Goal: Task Accomplishment & Management: Manage account settings

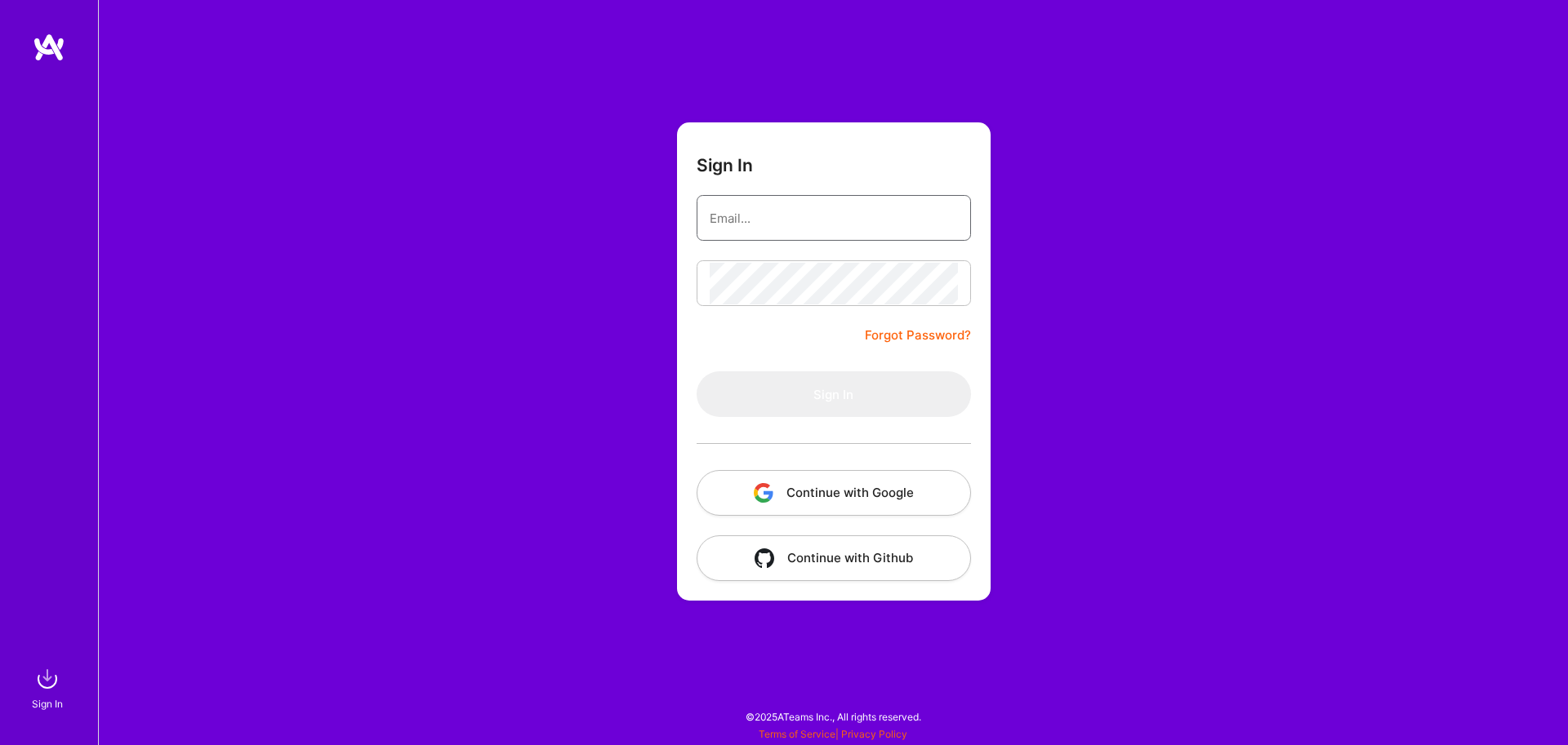
type input "[EMAIL_ADDRESS][DOMAIN_NAME]"
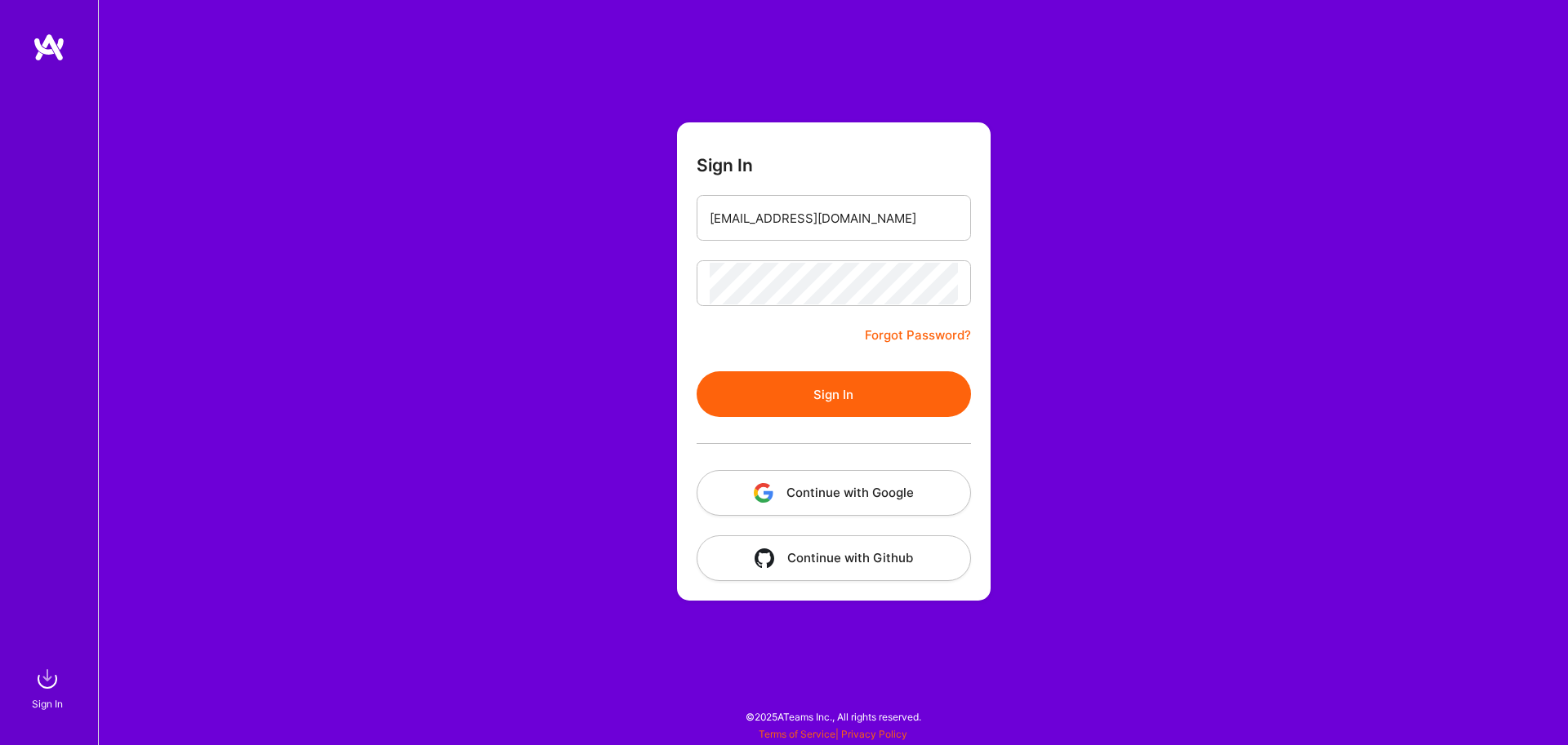
click at [833, 424] on div at bounding box center [834, 444] width 275 height 53
click at [833, 400] on button "Sign In" at bounding box center [834, 394] width 275 height 46
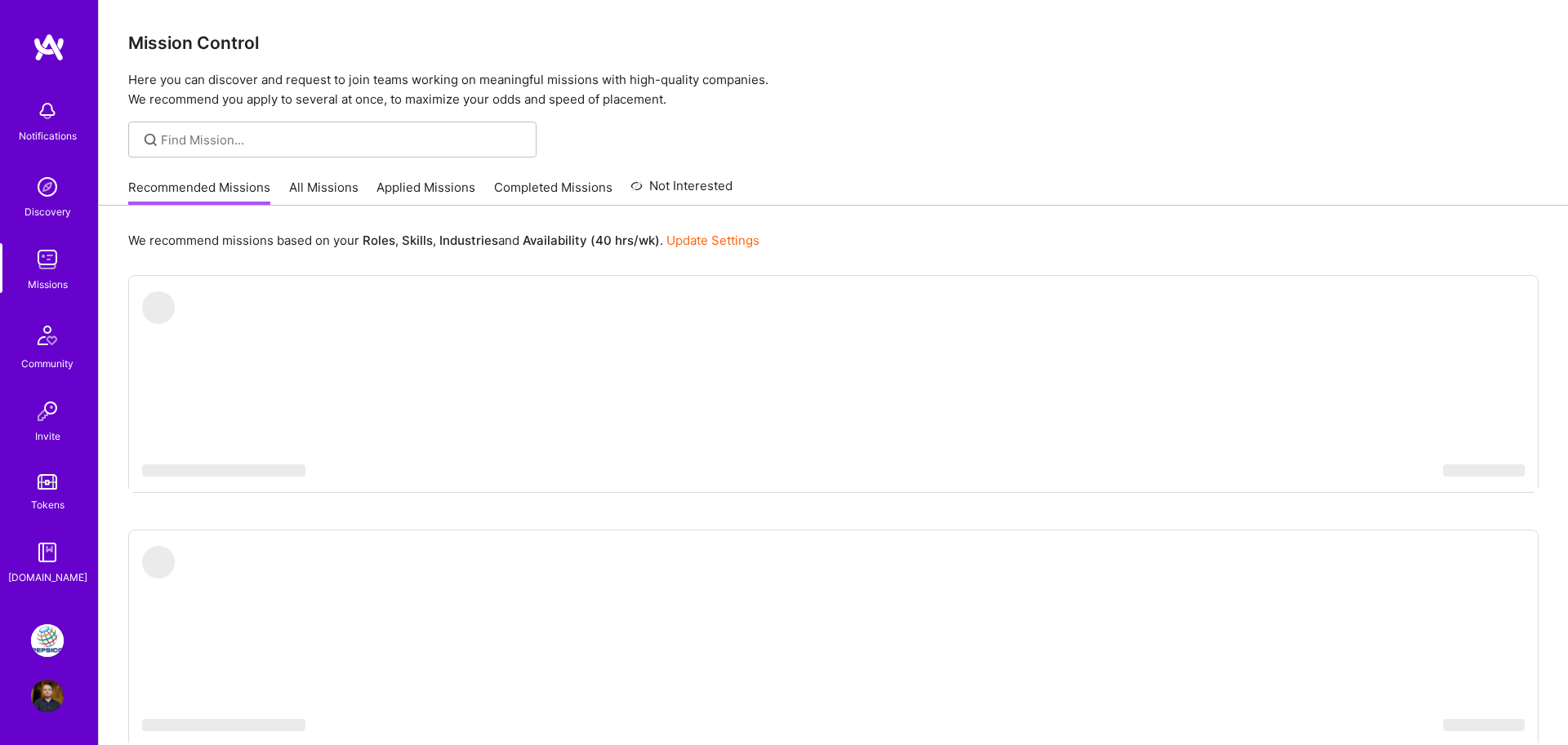
click at [41, 647] on img at bounding box center [47, 640] width 33 height 33
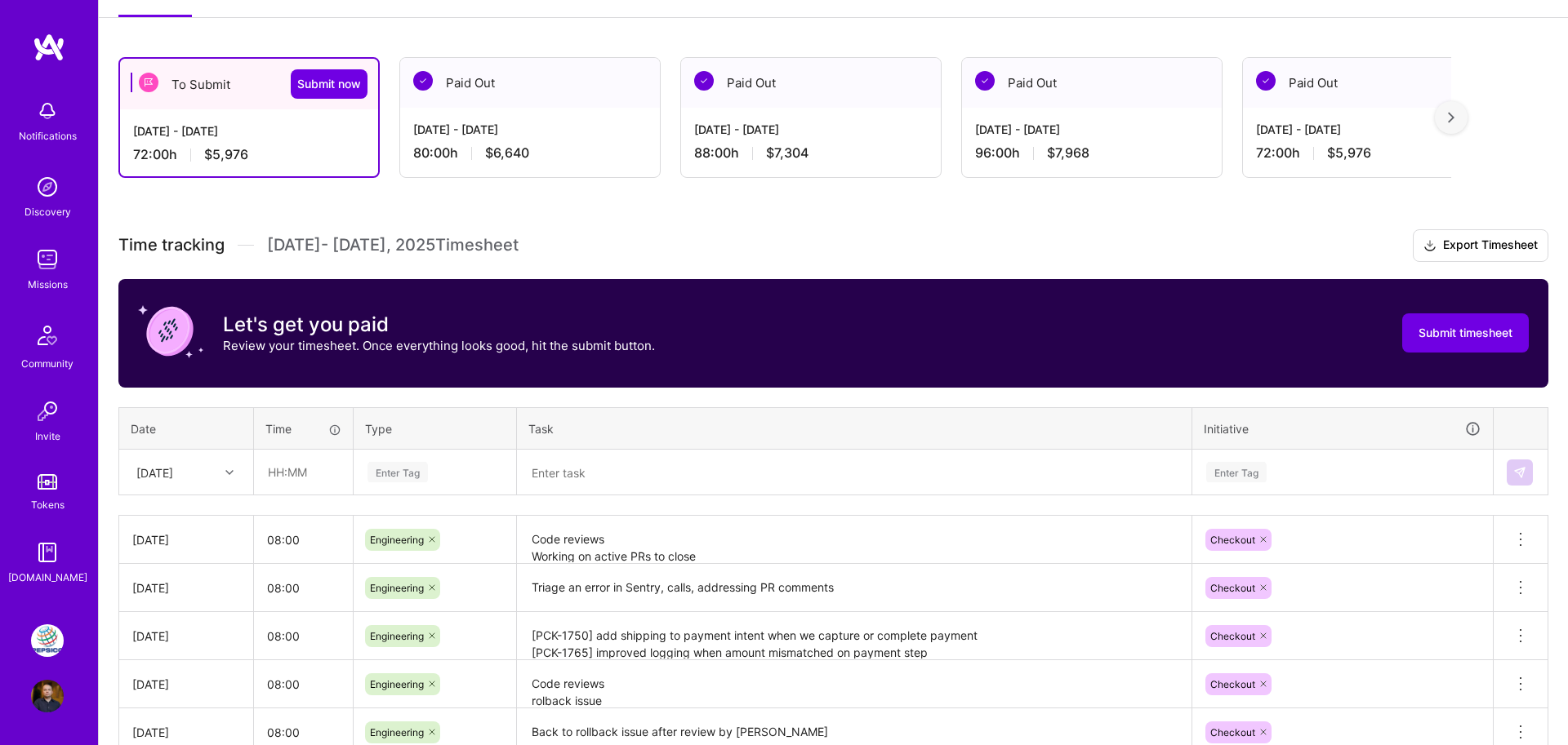
scroll to position [307, 0]
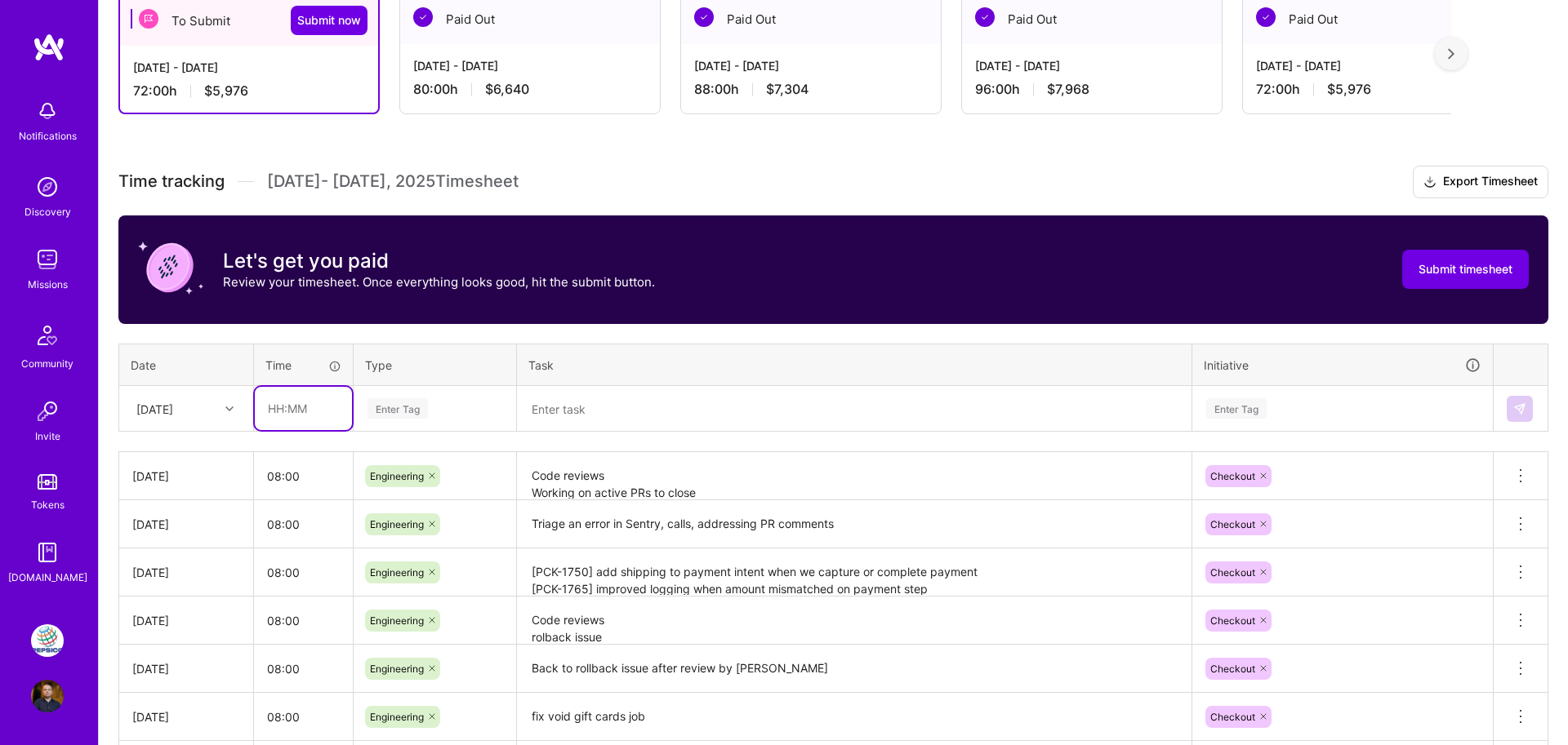
click at [289, 419] on input "text" at bounding box center [303, 408] width 98 height 43
type input "08:00"
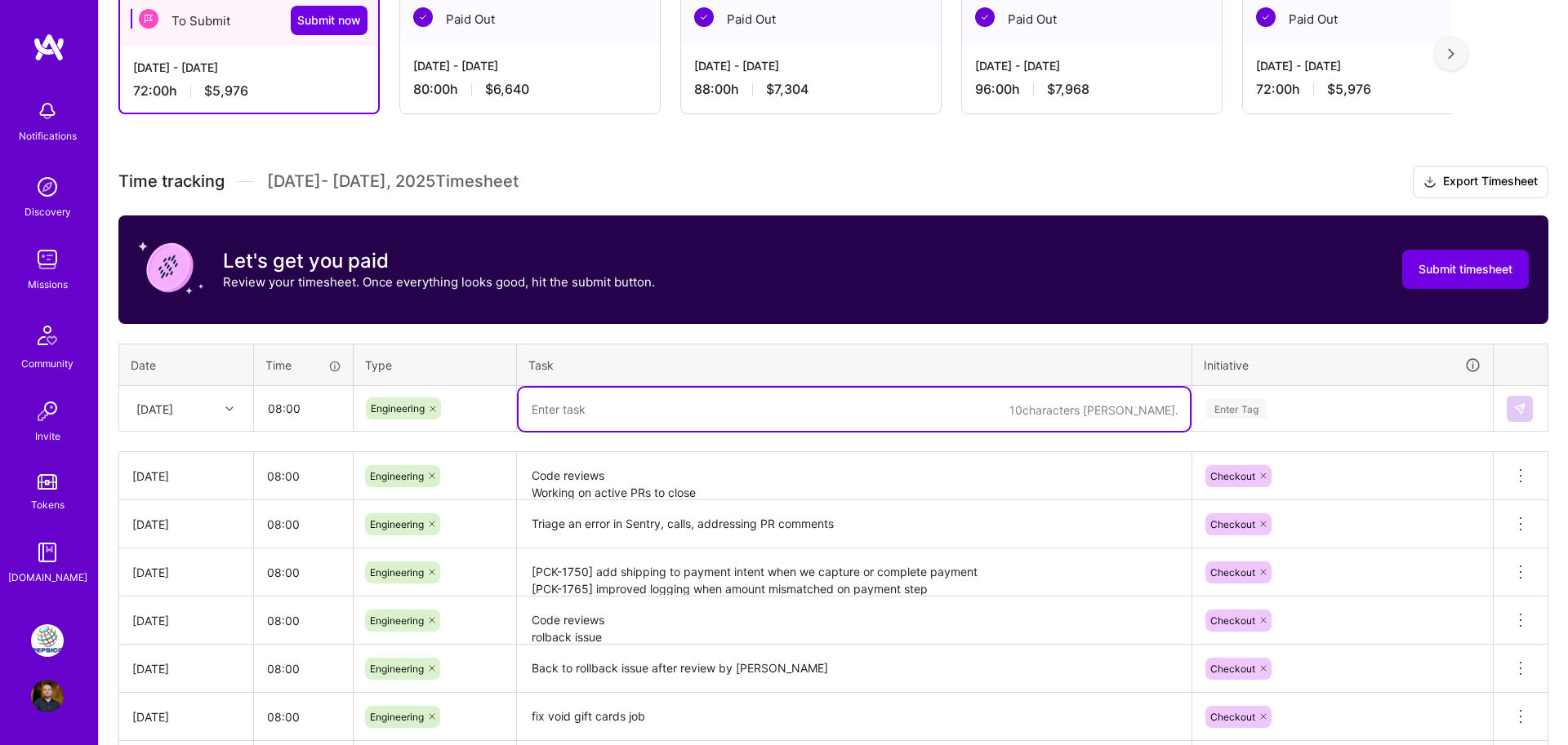
paste textarea "[PCK-1763] expose taxId to FE"
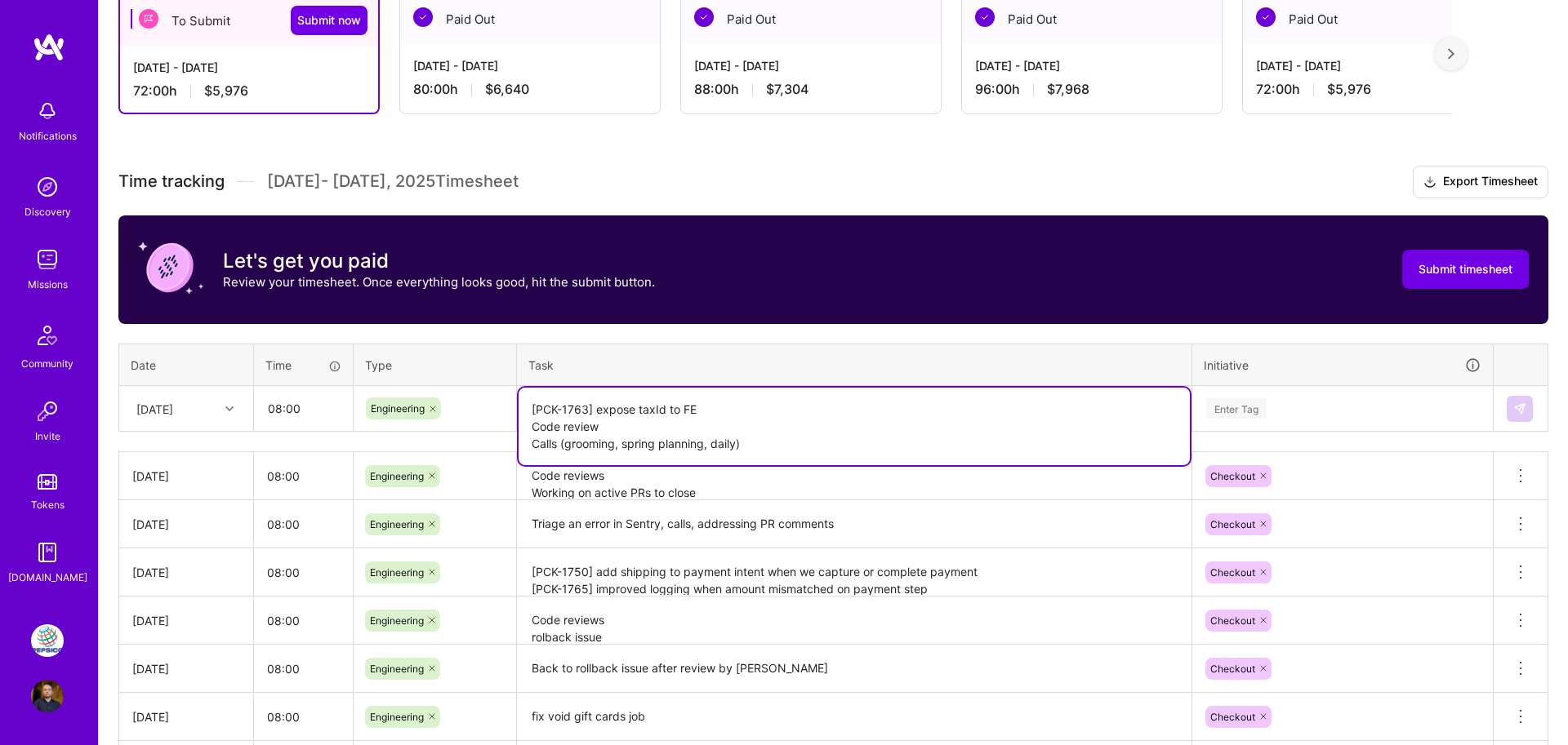
type textarea "[PCK-1763] expose taxId to FE Code review Calls (grooming, spring planning, dai…"
click at [1288, 406] on div "Enter Tag" at bounding box center [1342, 409] width 299 height 43
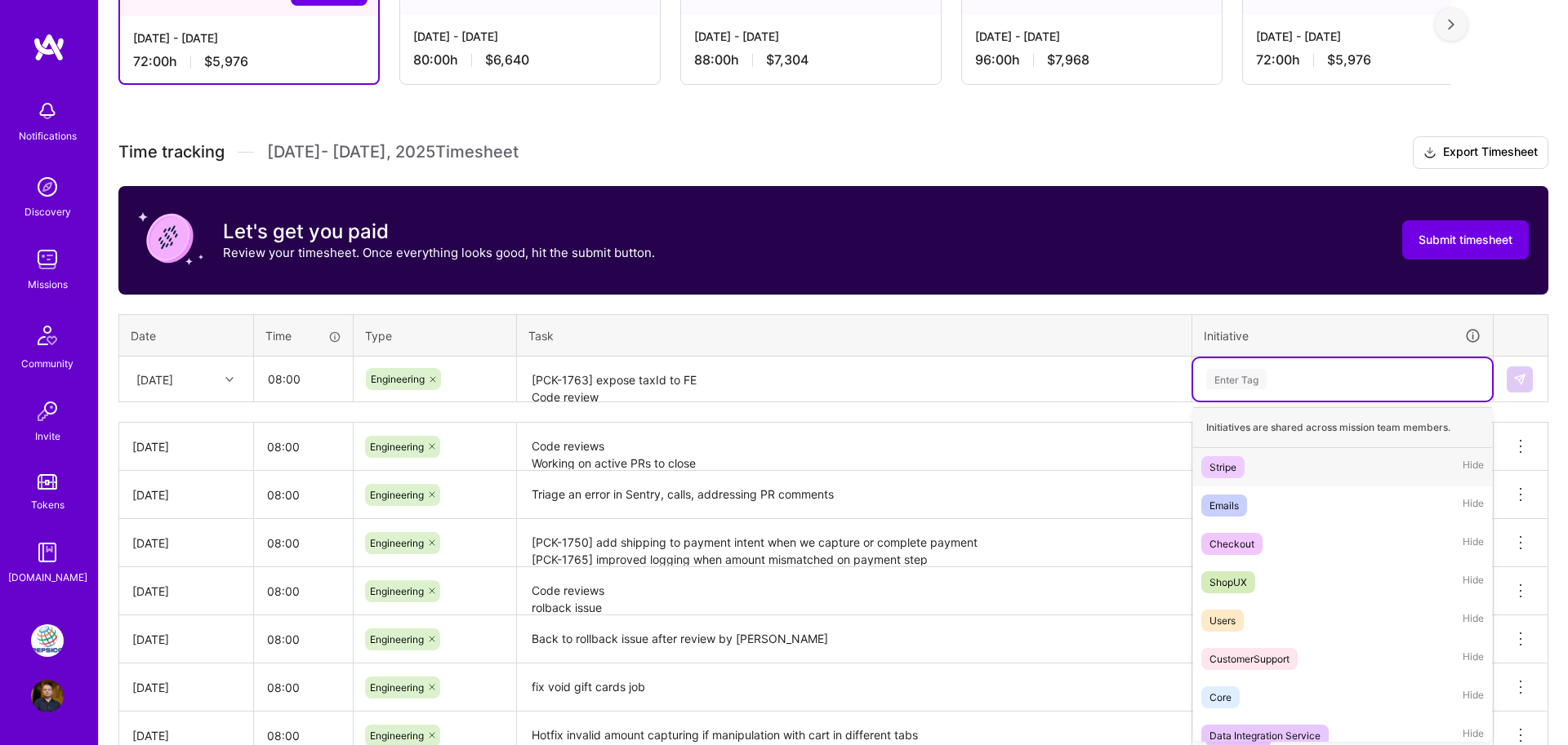
scroll to position [338, 0]
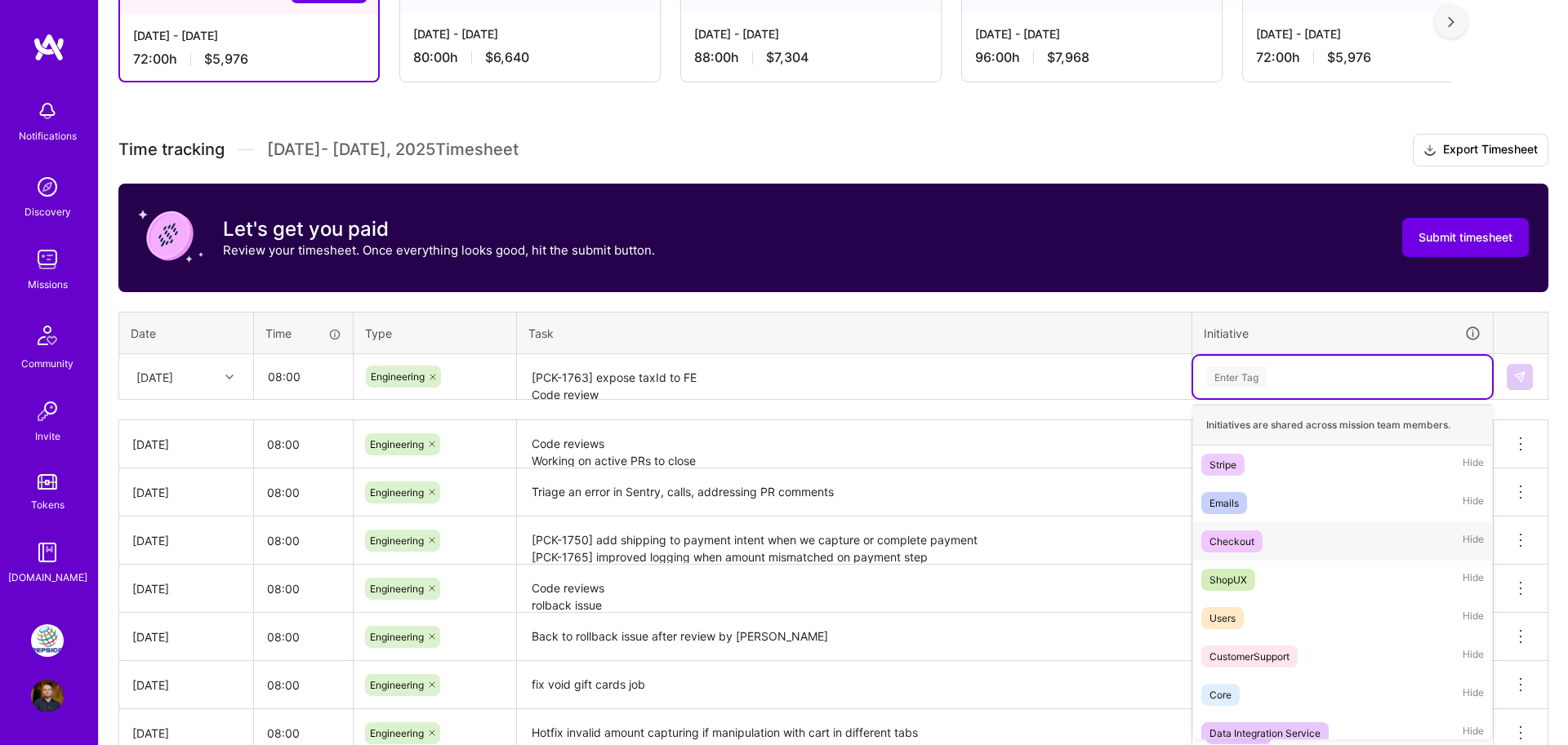
click at [1234, 554] on div "Checkout Hide" at bounding box center [1342, 541] width 299 height 38
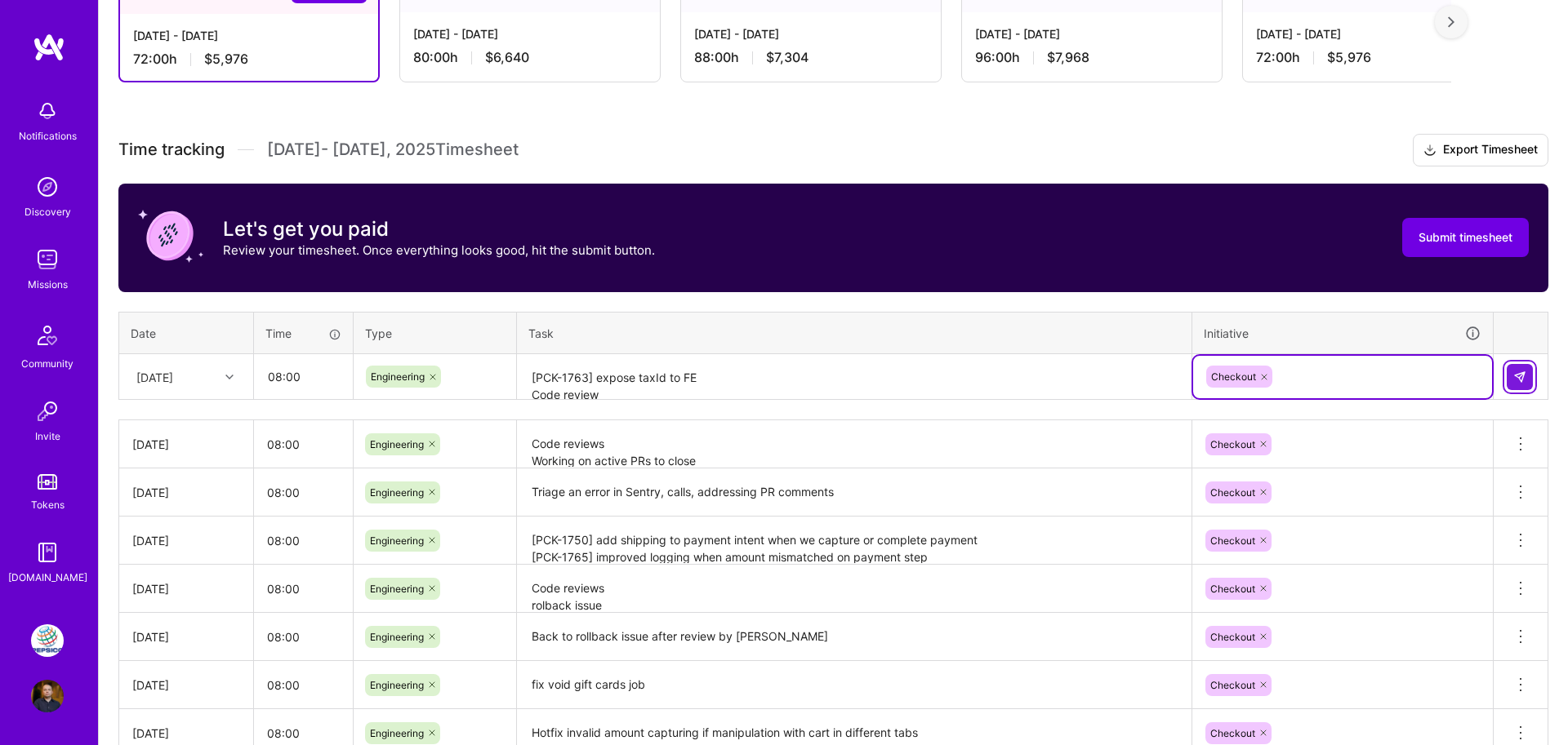
click at [1516, 369] on button at bounding box center [1518, 376] width 26 height 26
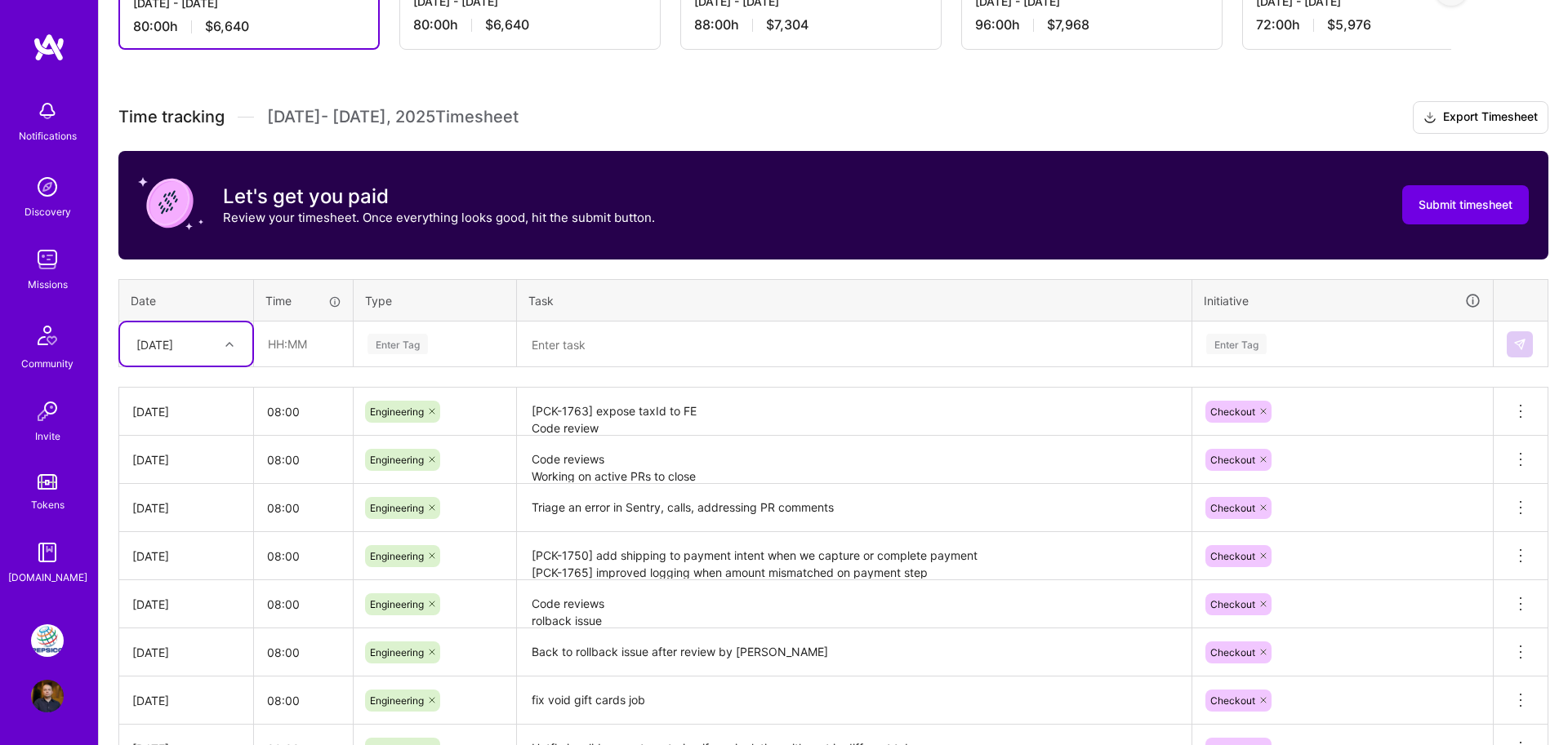
scroll to position [324, 0]
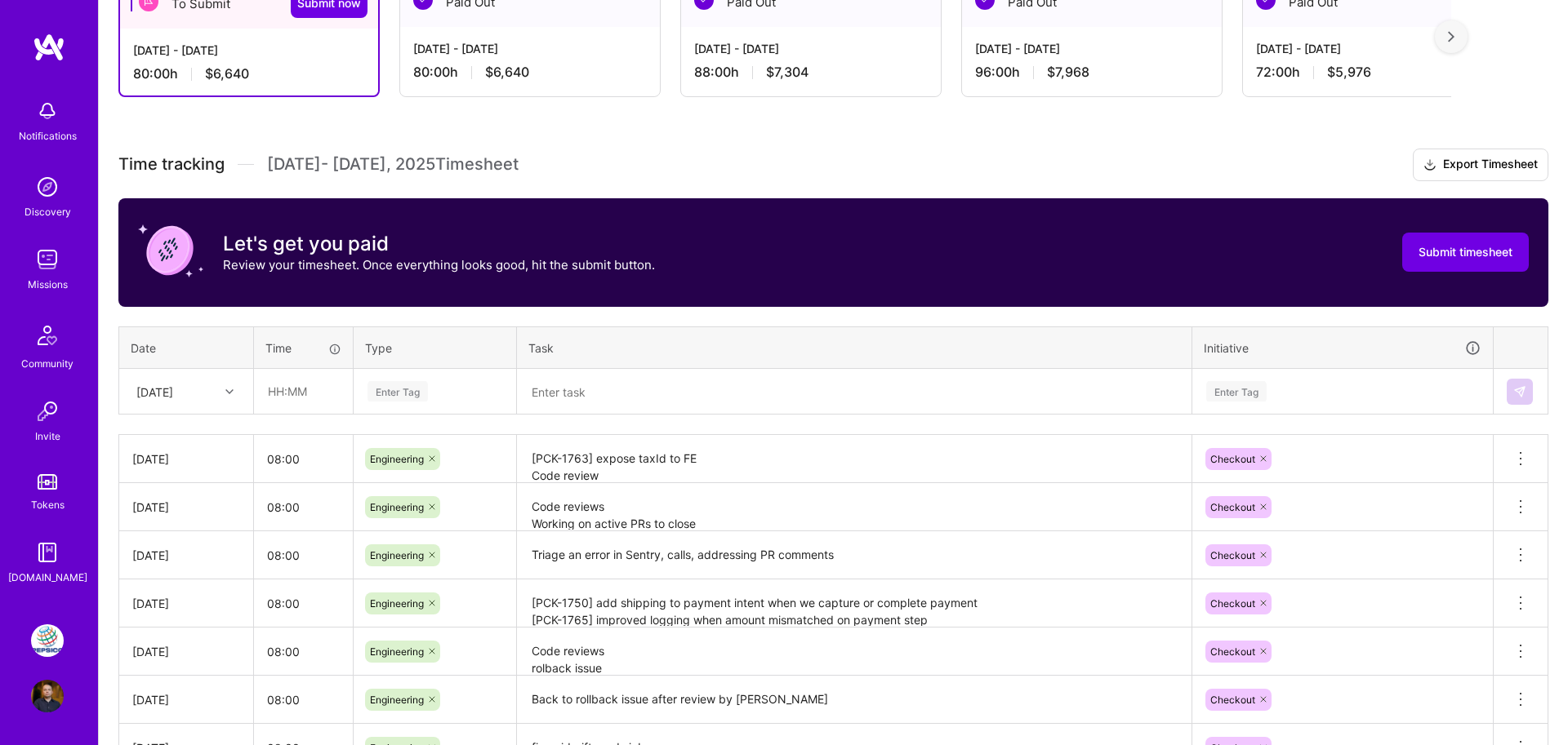
click at [556, 27] on div "[DATE] - [DATE] 80:00 h $6,640" at bounding box center [529, 60] width 260 height 67
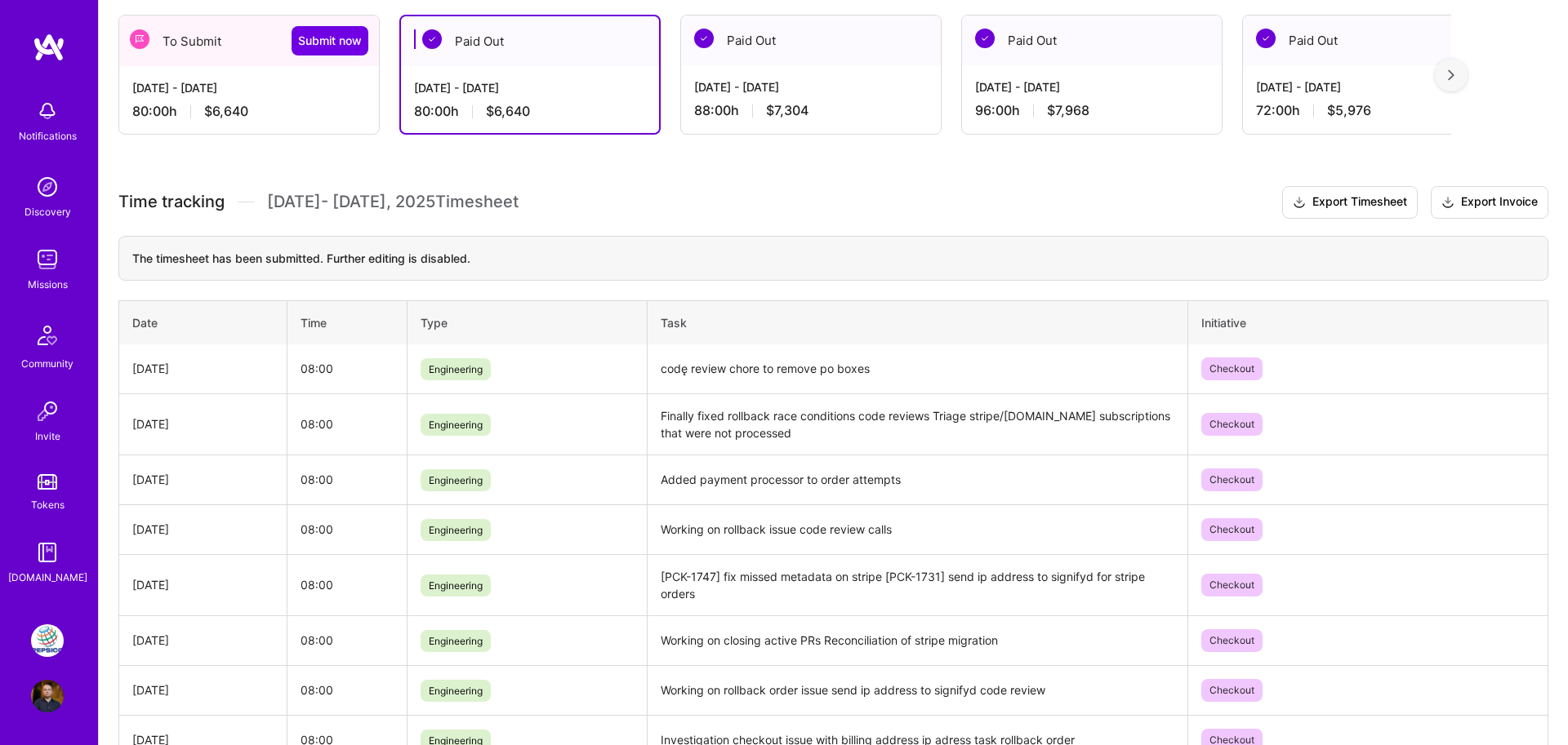
scroll to position [239, 0]
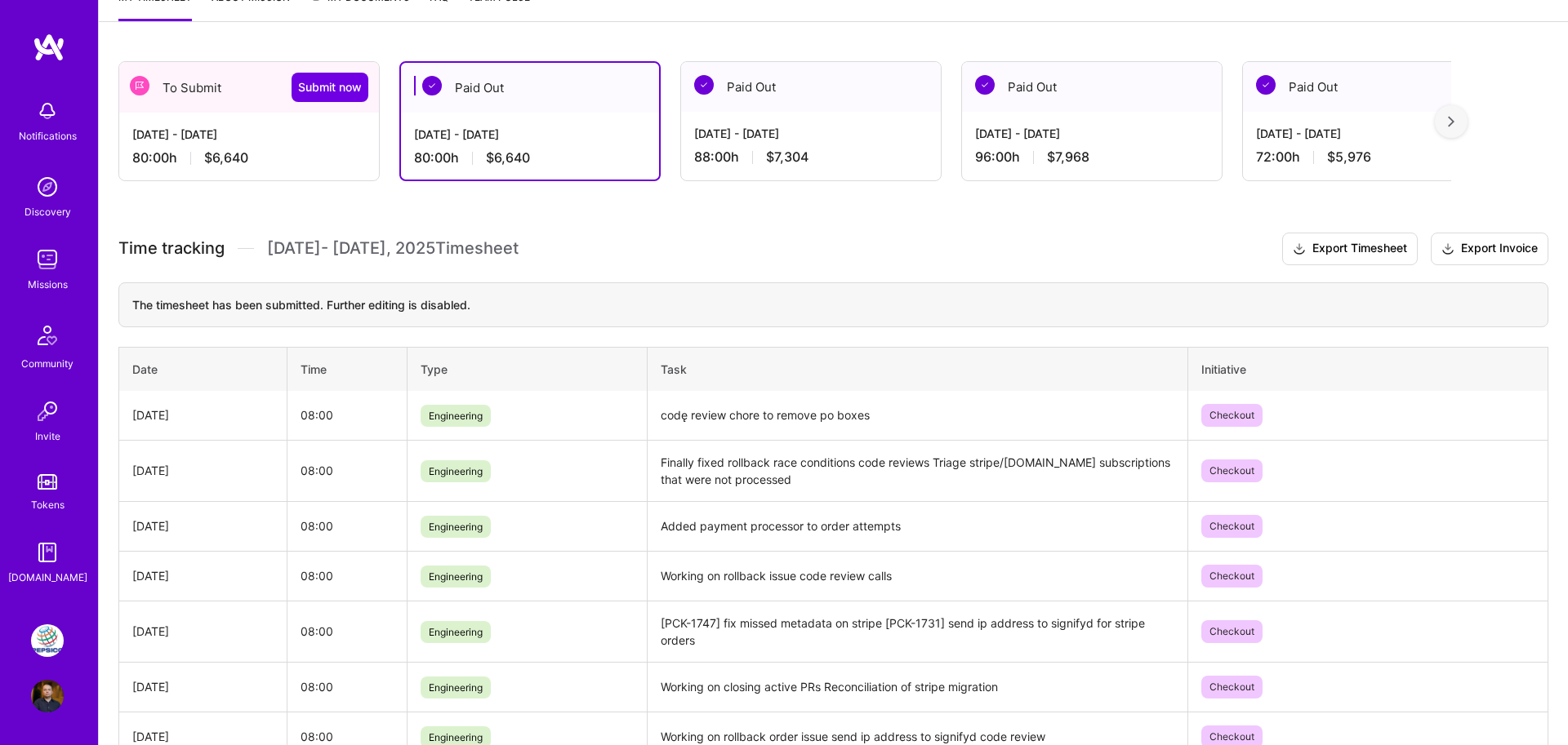
click at [241, 121] on div "[DATE] - [DATE] 80:00 h $6,640" at bounding box center [248, 146] width 260 height 67
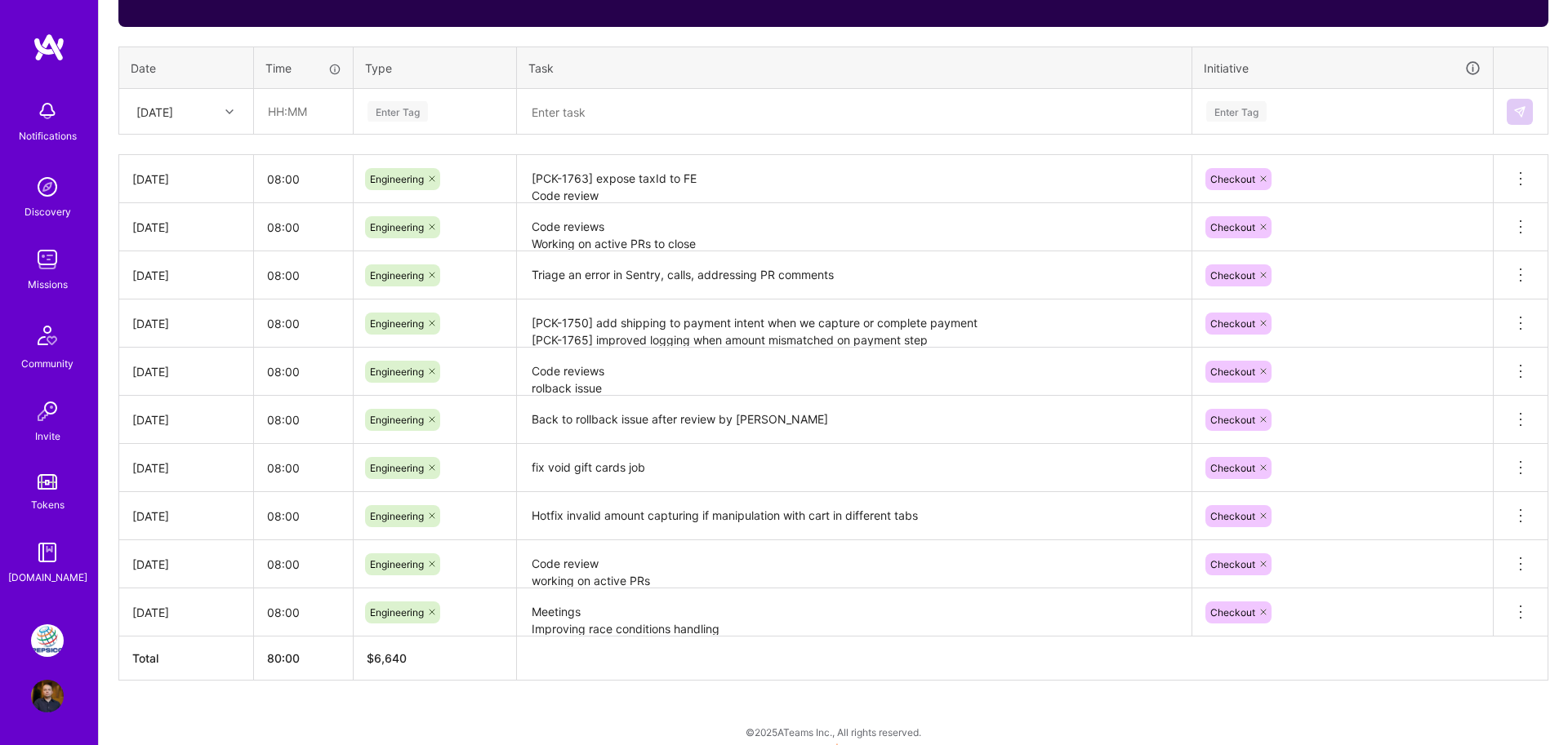
scroll to position [603, 0]
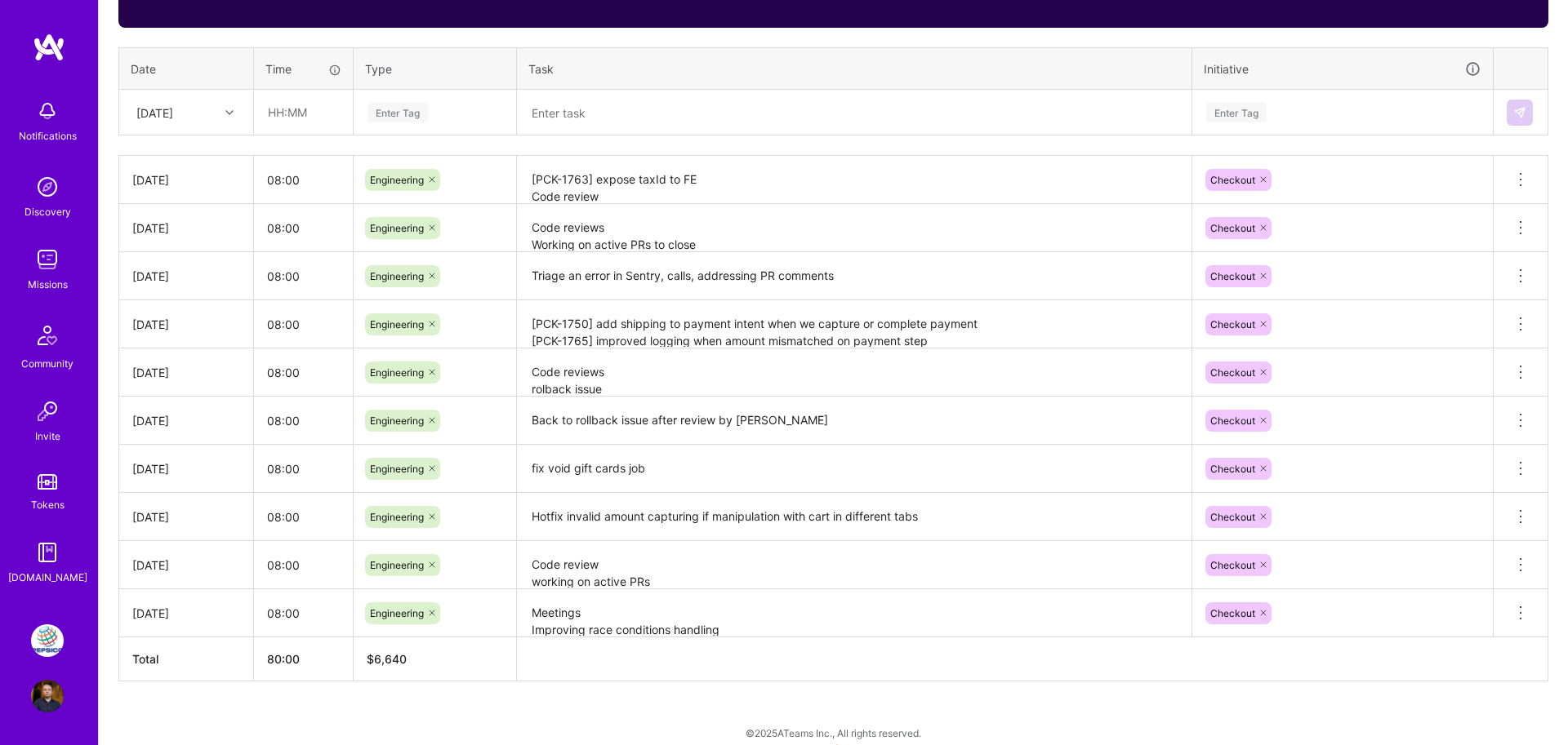
click at [173, 113] on div "[DATE]" at bounding box center [154, 112] width 36 height 17
click at [191, 151] on div "[DATE]" at bounding box center [185, 159] width 132 height 30
click at [300, 117] on input "text" at bounding box center [303, 112] width 98 height 43
type input "08:00"
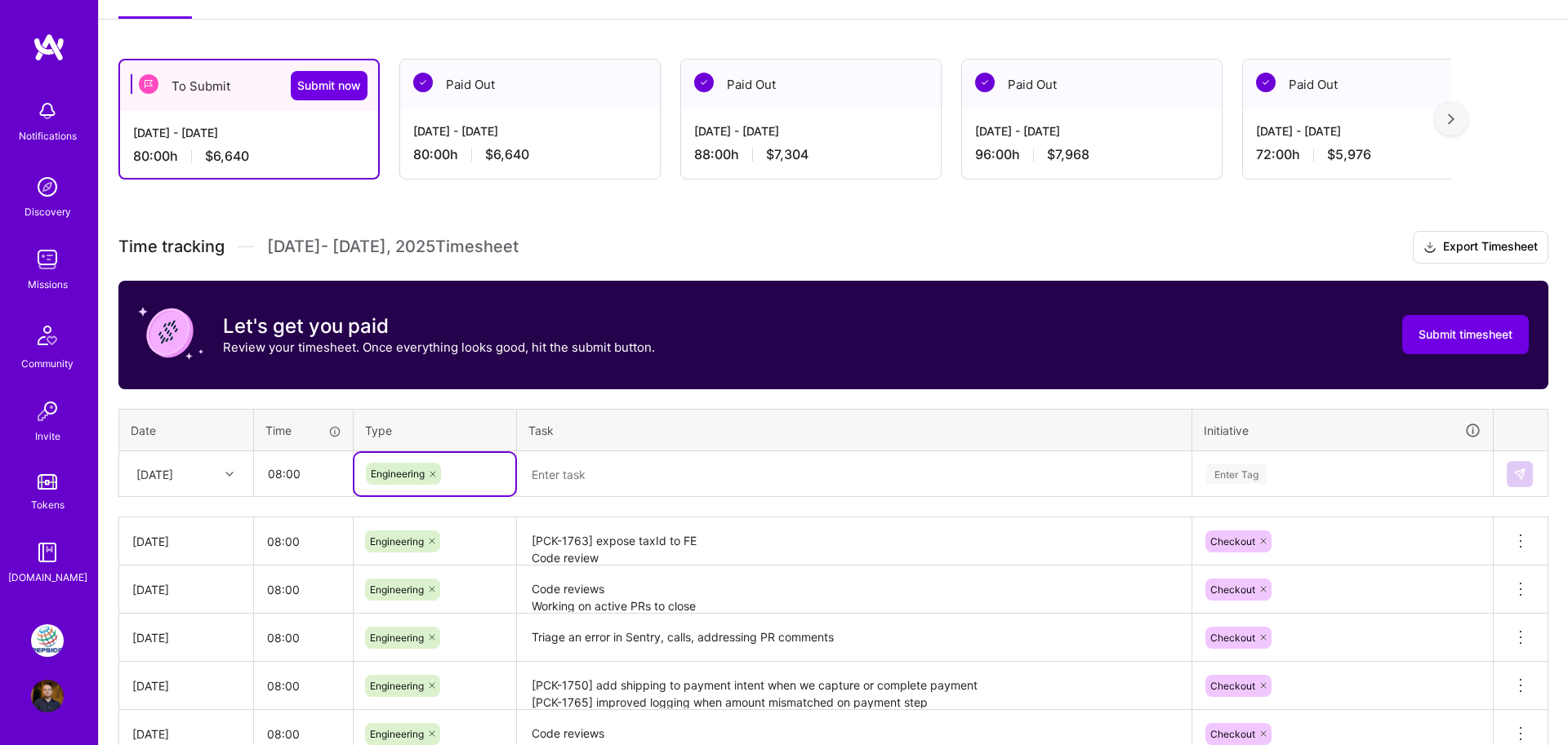
scroll to position [144, 0]
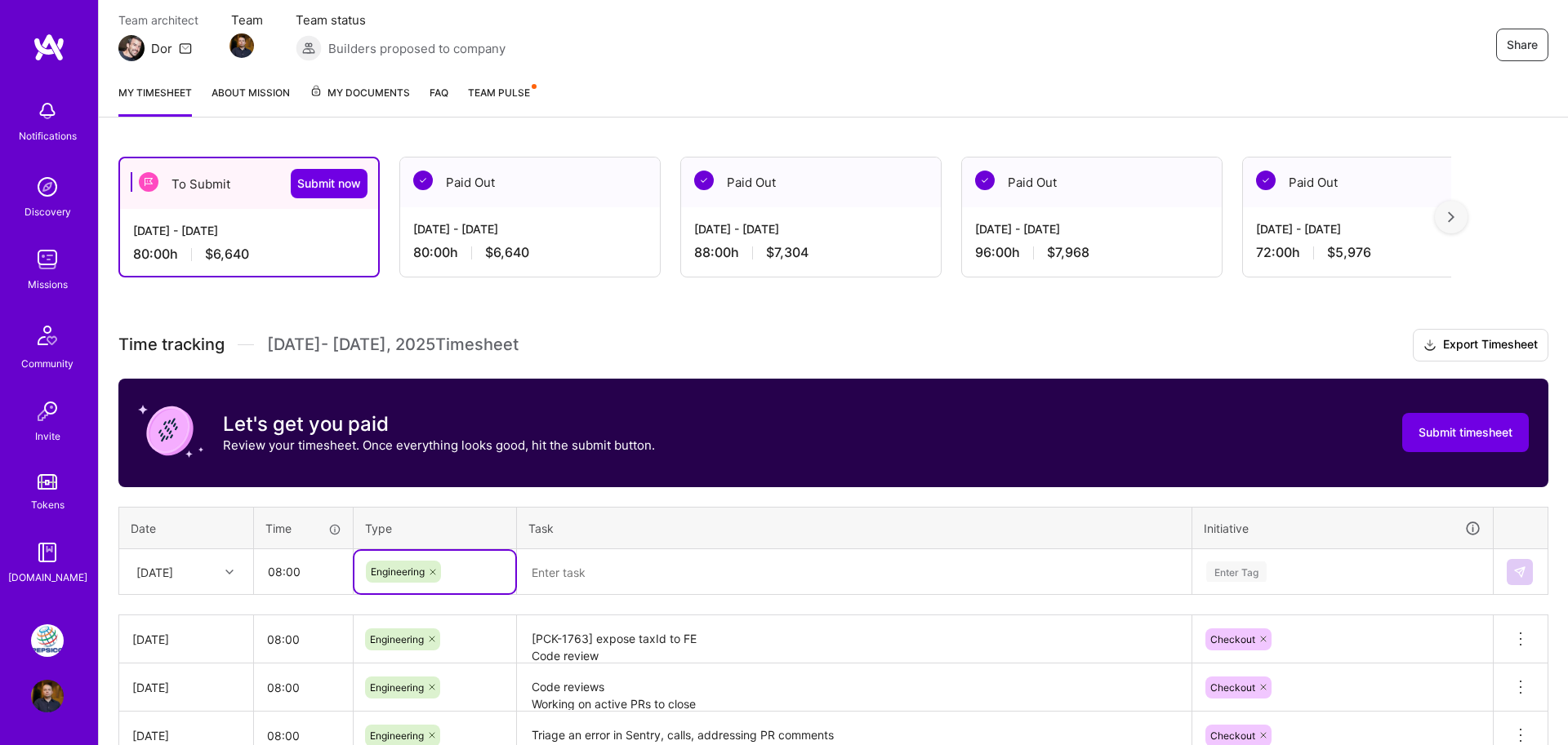
click at [435, 191] on div "Paid Out" at bounding box center [529, 182] width 260 height 50
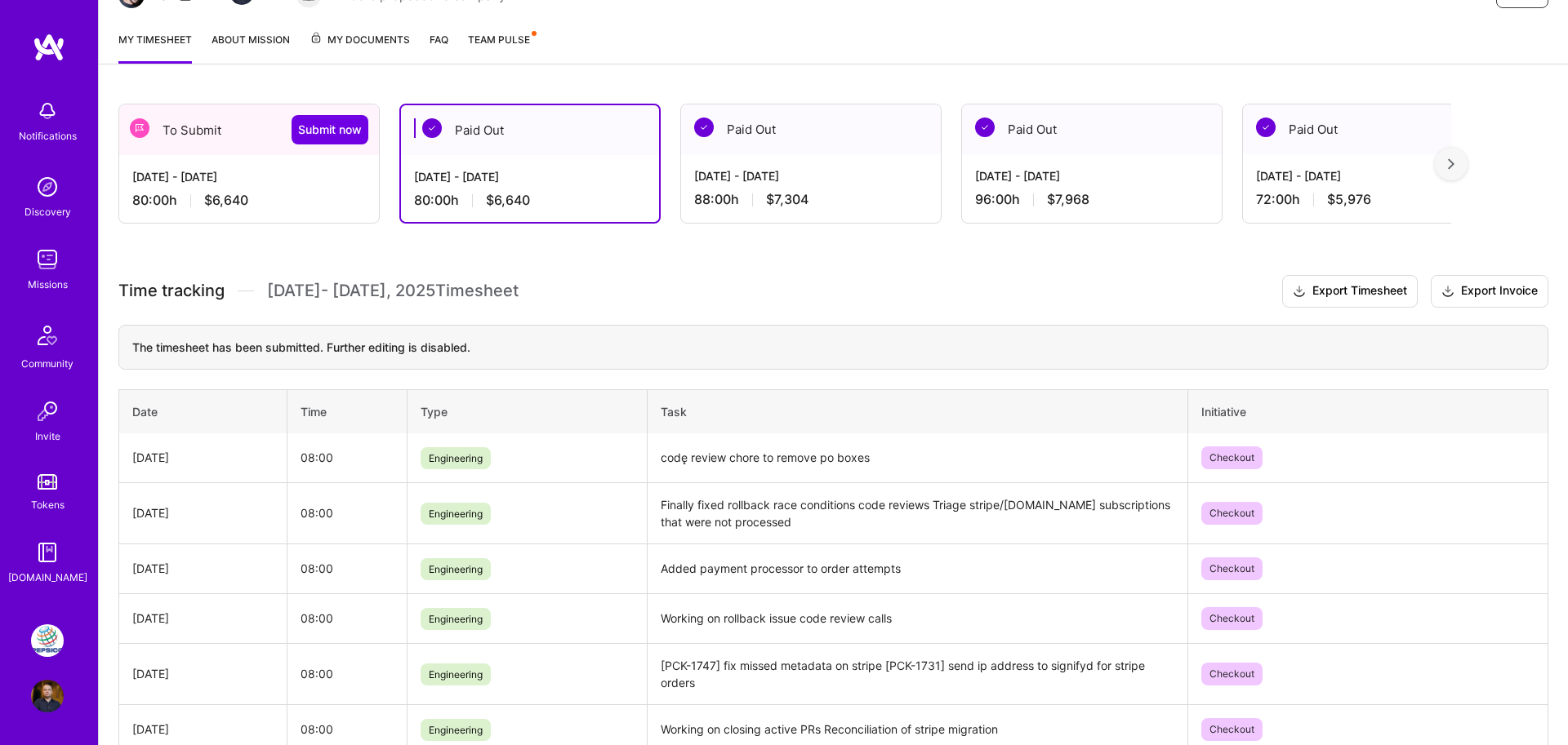
scroll to position [292, 0]
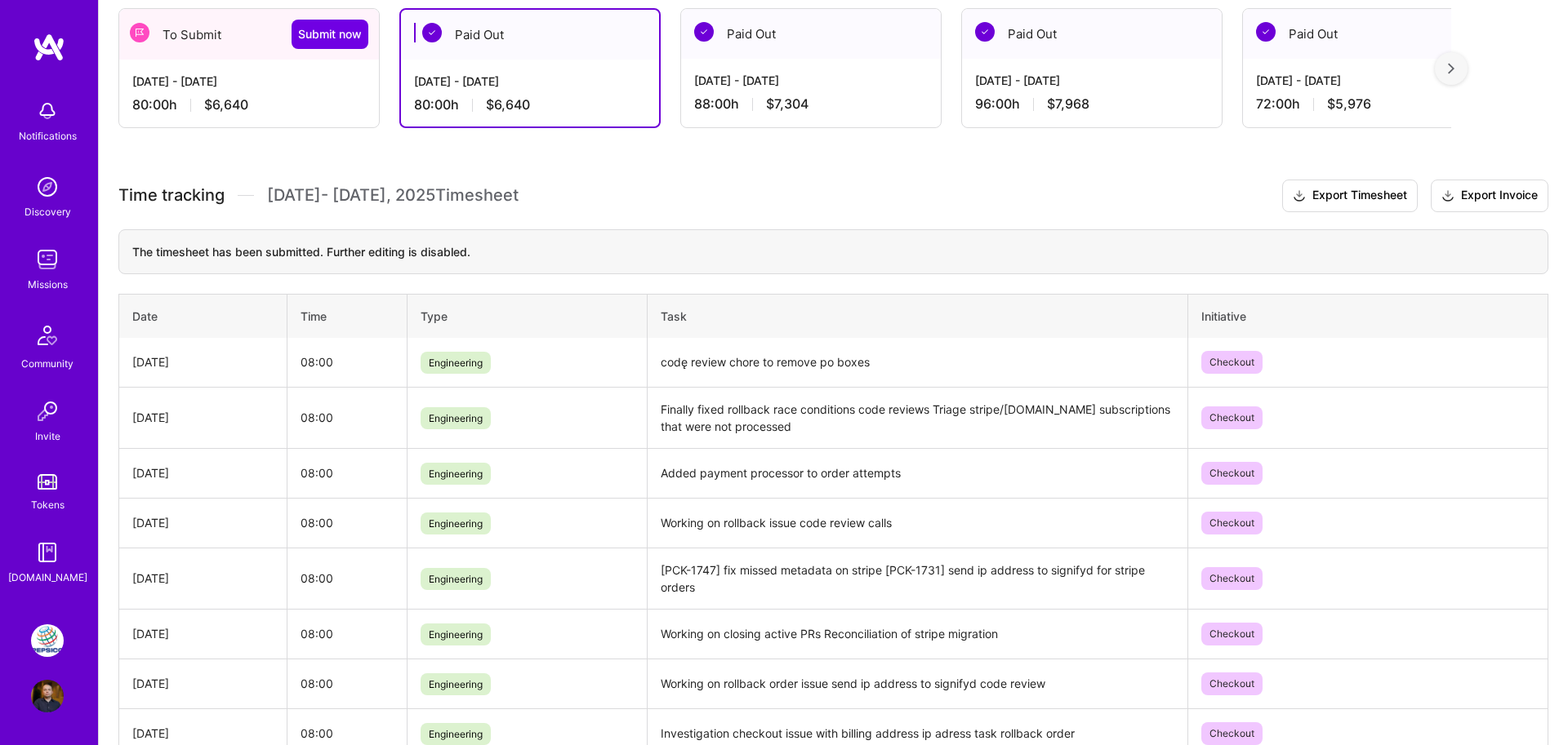
click at [243, 98] on span "$6,640" at bounding box center [226, 105] width 44 height 17
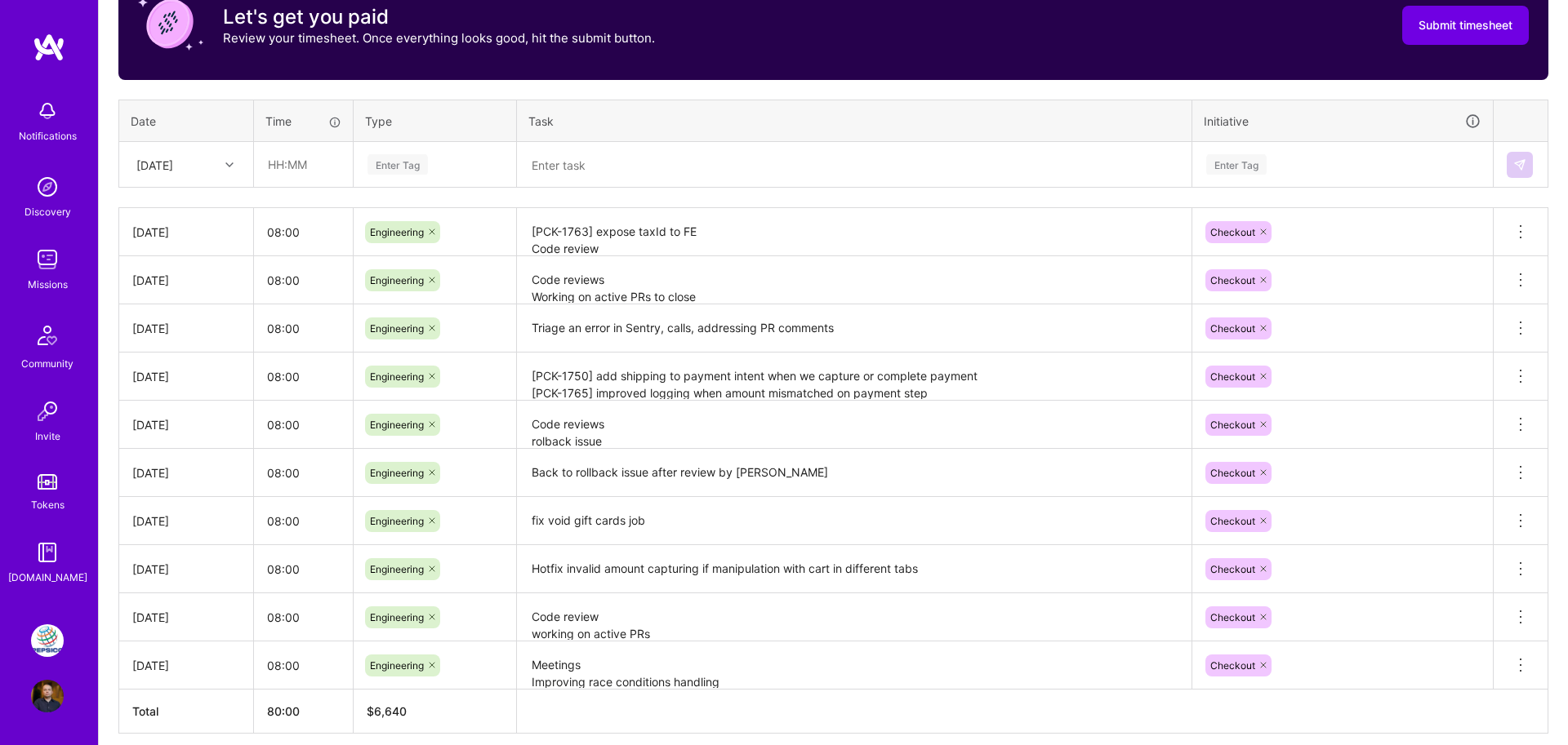
scroll to position [529, 0]
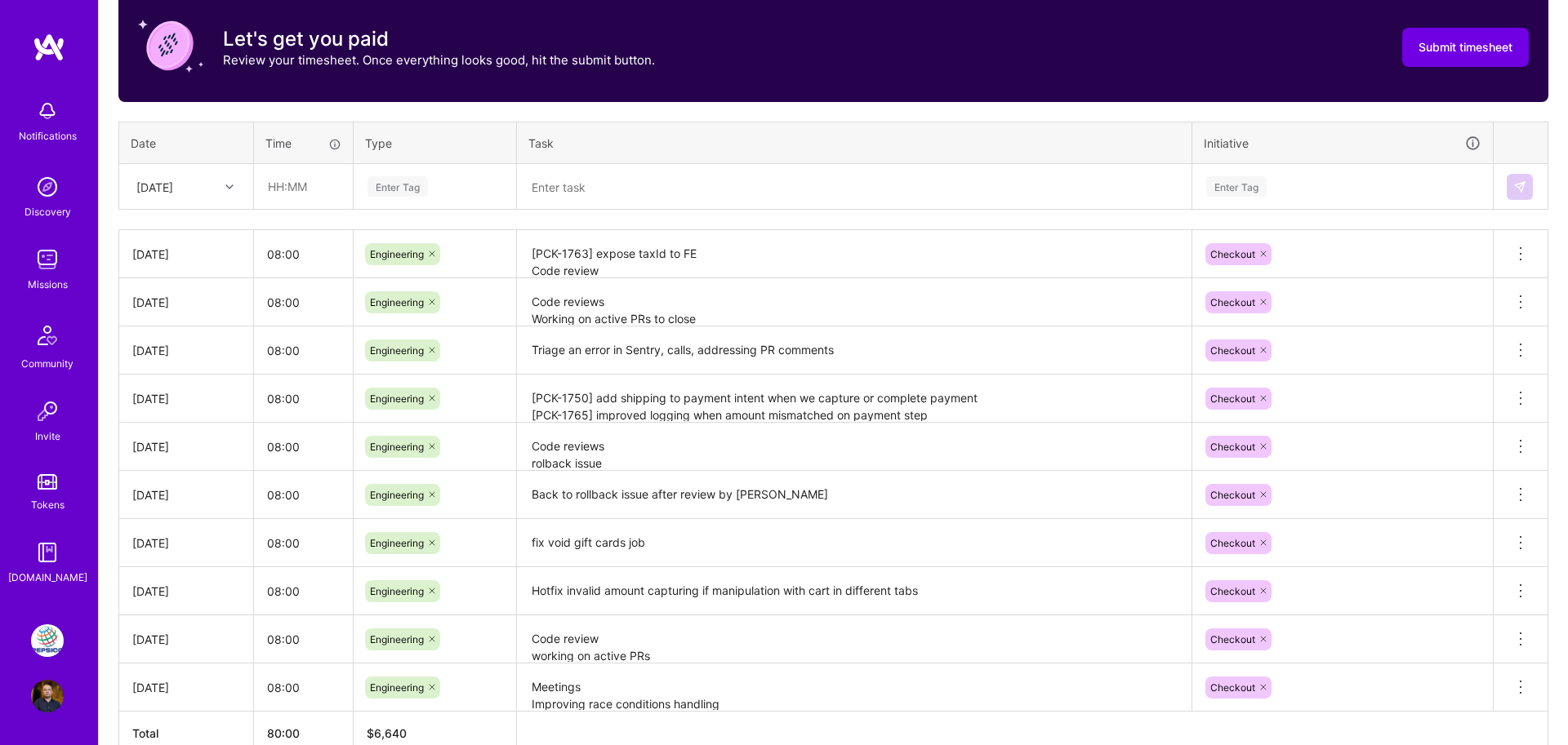
click at [173, 192] on div "[DATE]" at bounding box center [154, 186] width 36 height 17
click at [183, 228] on div "[DATE]" at bounding box center [185, 233] width 132 height 30
click at [293, 194] on input "text" at bounding box center [303, 186] width 98 height 43
type input "08:00"
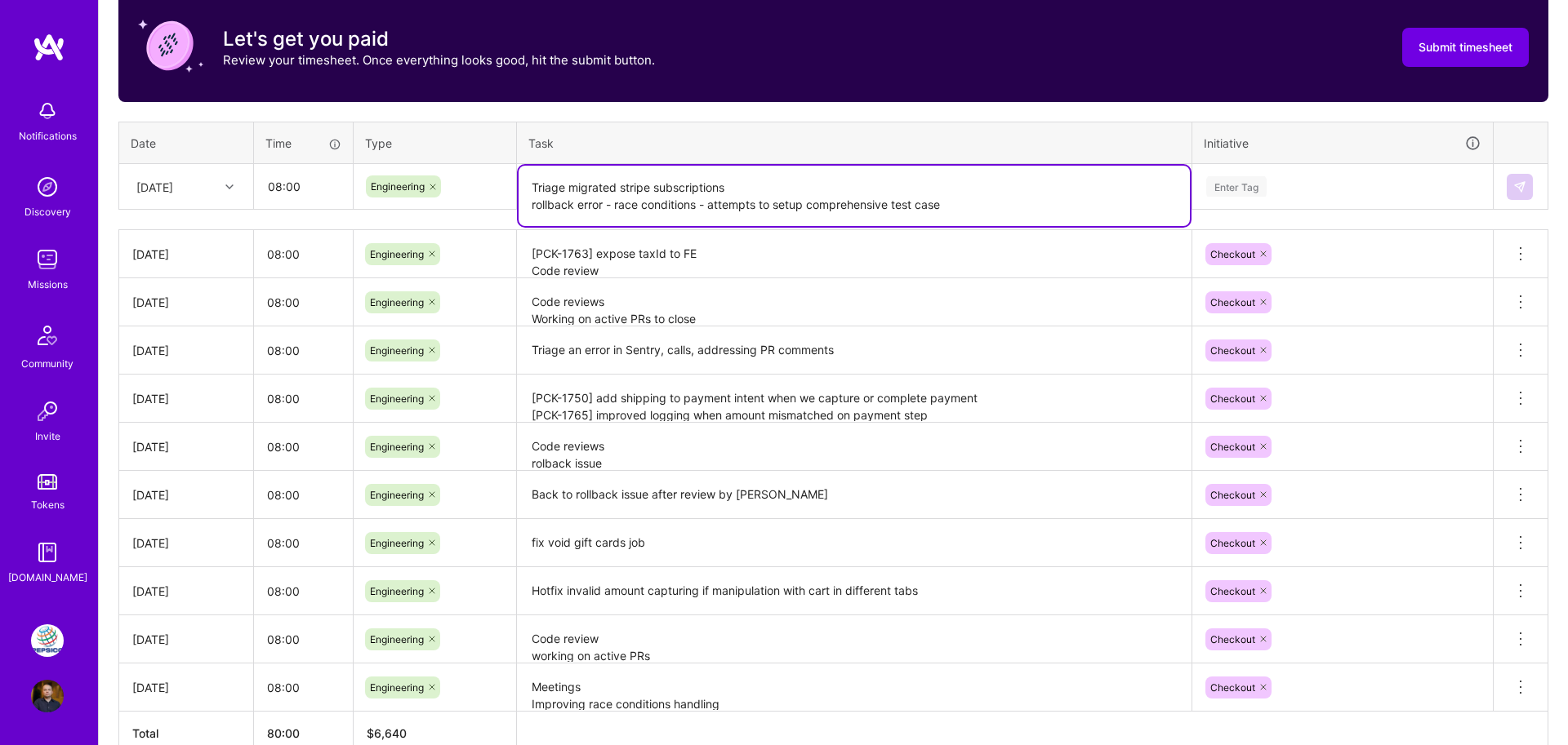
type textarea "Triage migrated stripe subscriptions rollback error - race conditions - attempt…"
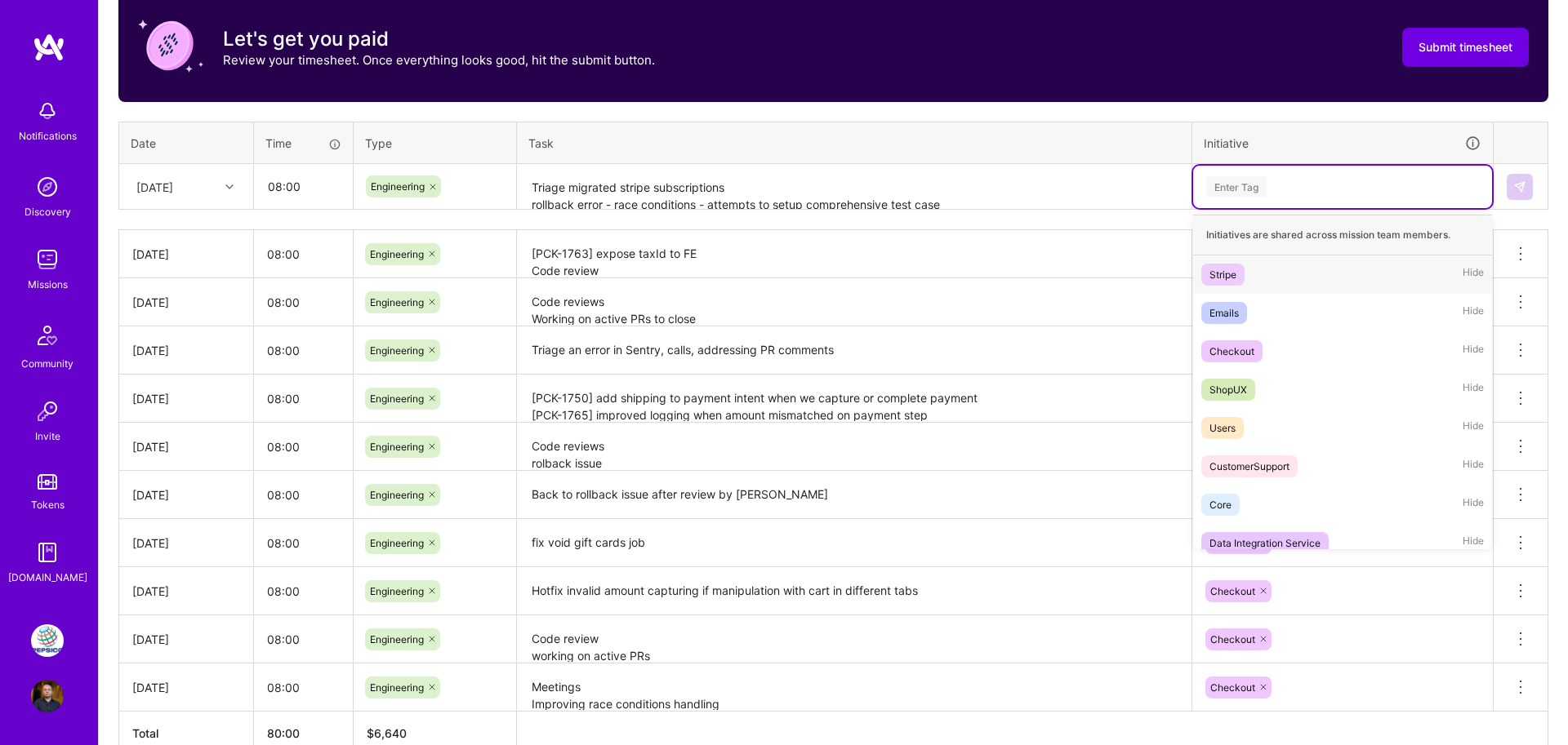
click at [1289, 184] on div "Enter Tag" at bounding box center [1342, 186] width 276 height 20
click at [1237, 352] on div "Checkout" at bounding box center [1231, 351] width 45 height 17
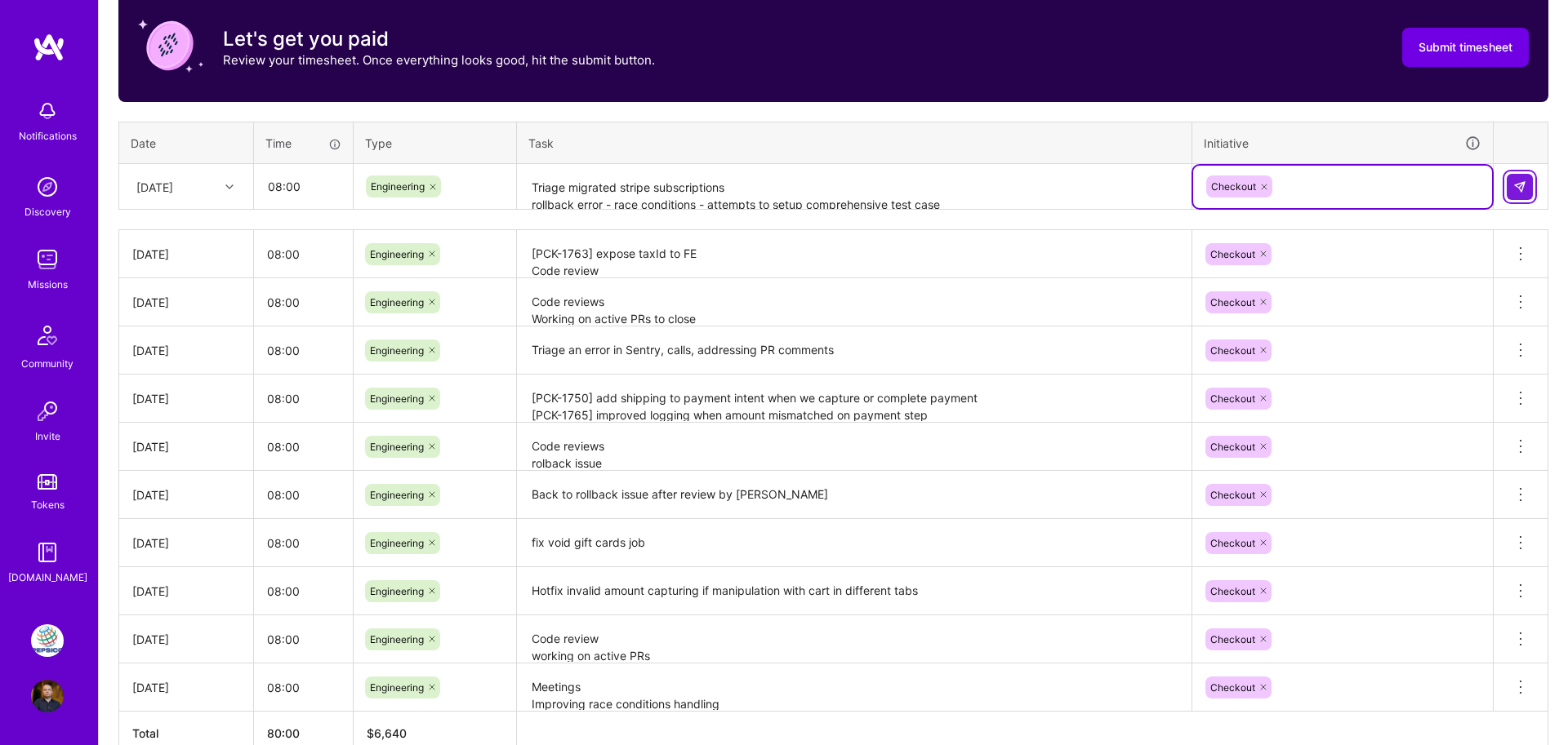
click at [1528, 184] on button at bounding box center [1518, 186] width 26 height 26
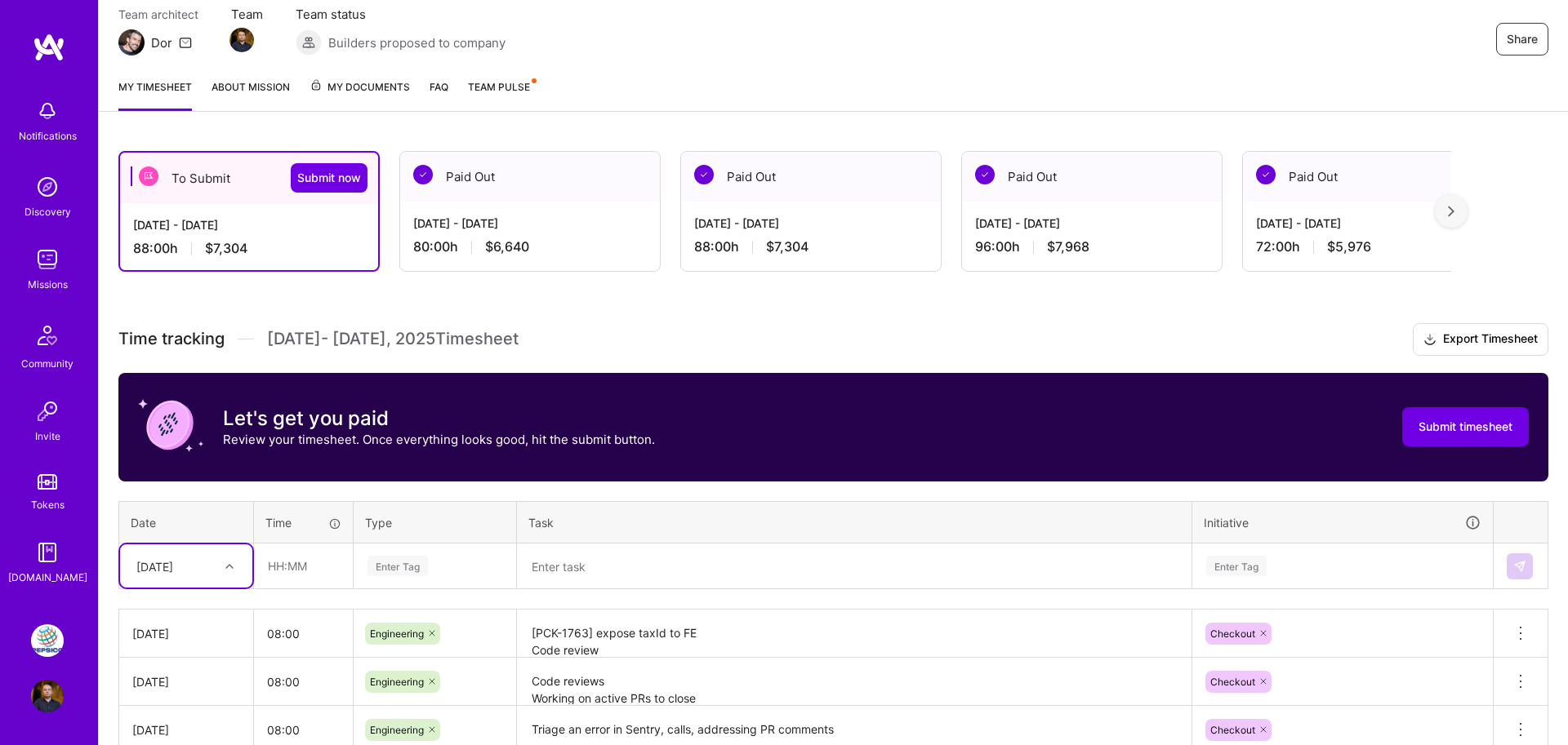
scroll to position [113, 0]
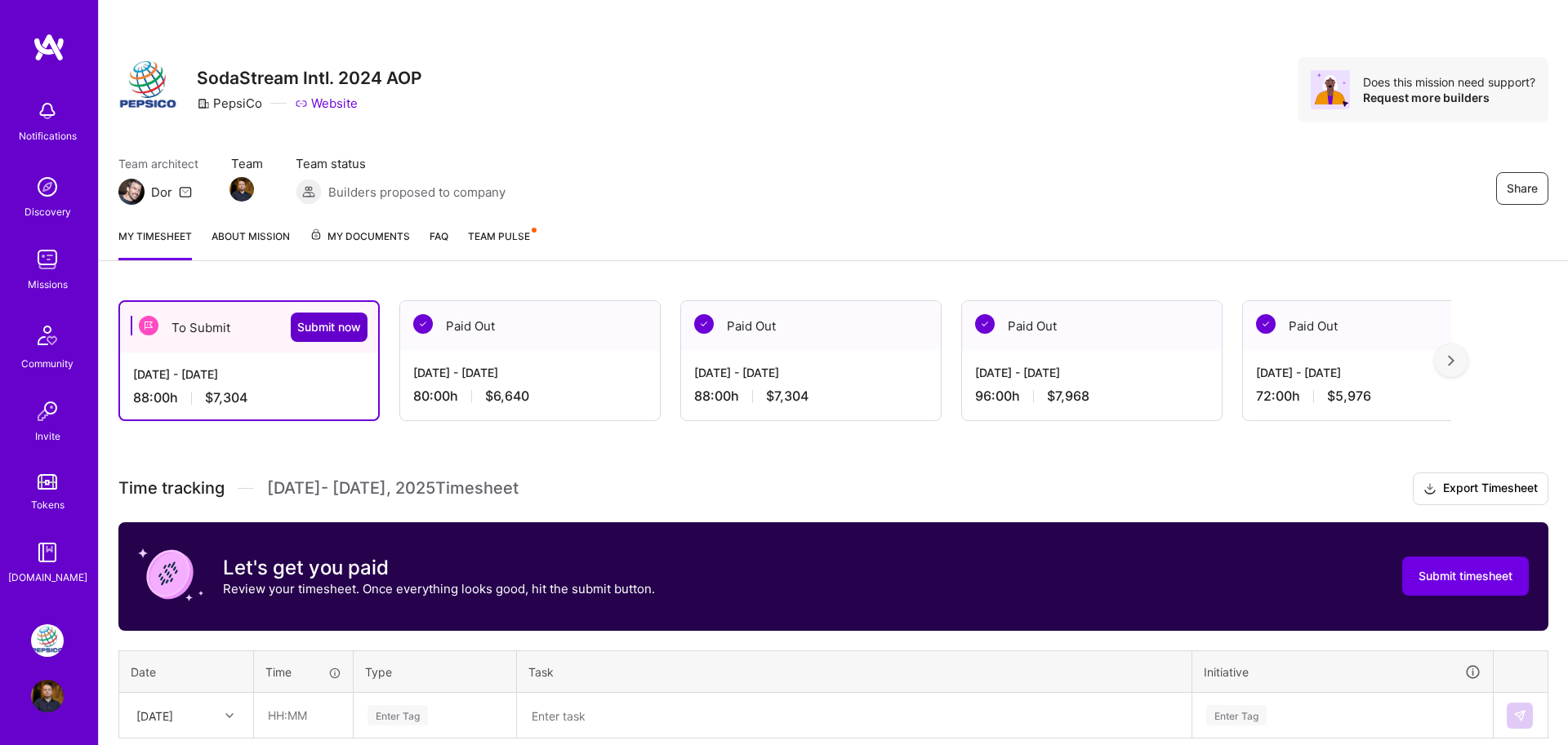
scroll to position [113, 0]
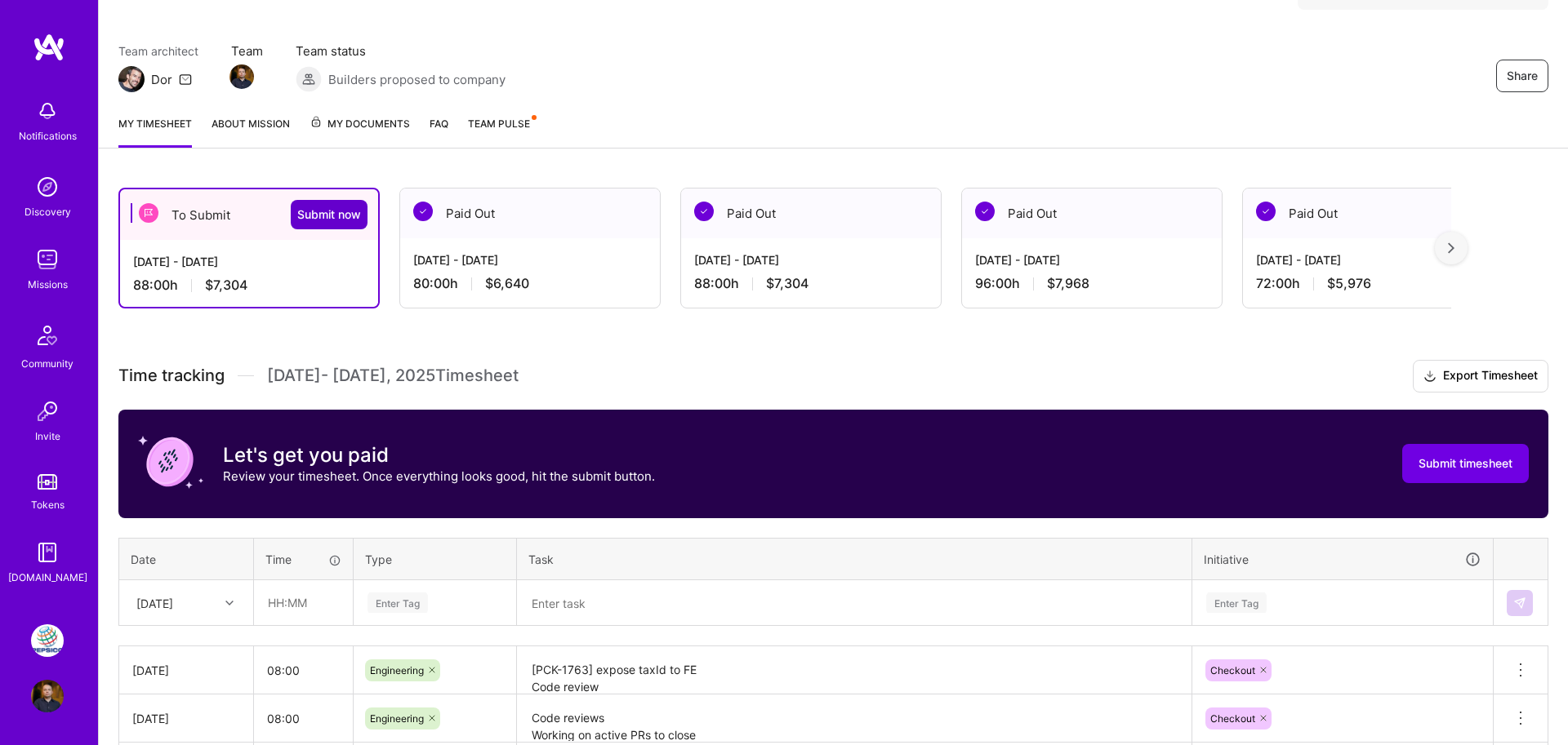
click at [332, 333] on div "To Submit Submit now [DATE] - [DATE] 88:00 h $7,304 Paid Out [DATE] - [DATE] 80…" at bounding box center [832, 734] width 1469 height 1132
click at [316, 216] on span "Submit now" at bounding box center [329, 214] width 64 height 16
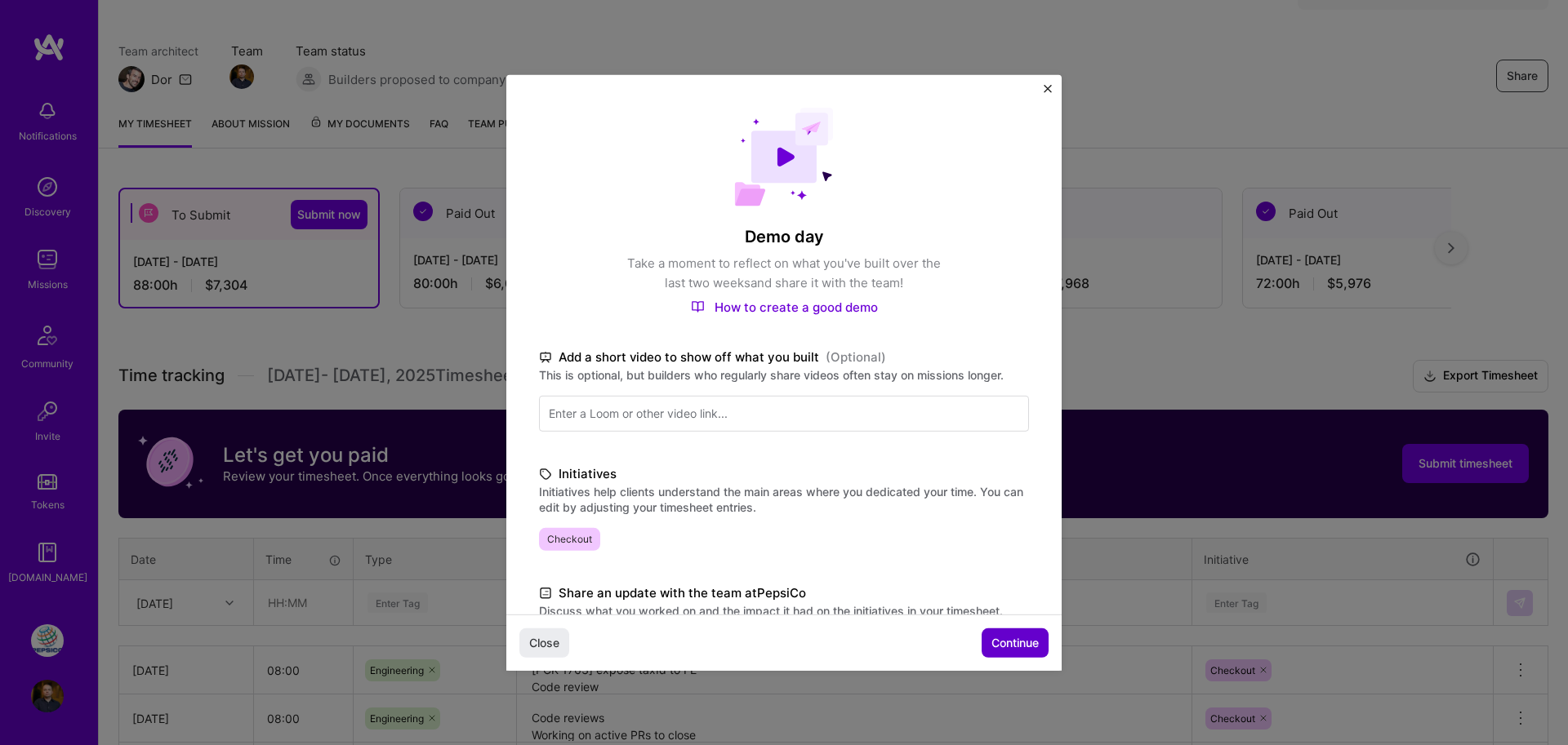
click at [1008, 636] on span "Continue" at bounding box center [1014, 643] width 47 height 16
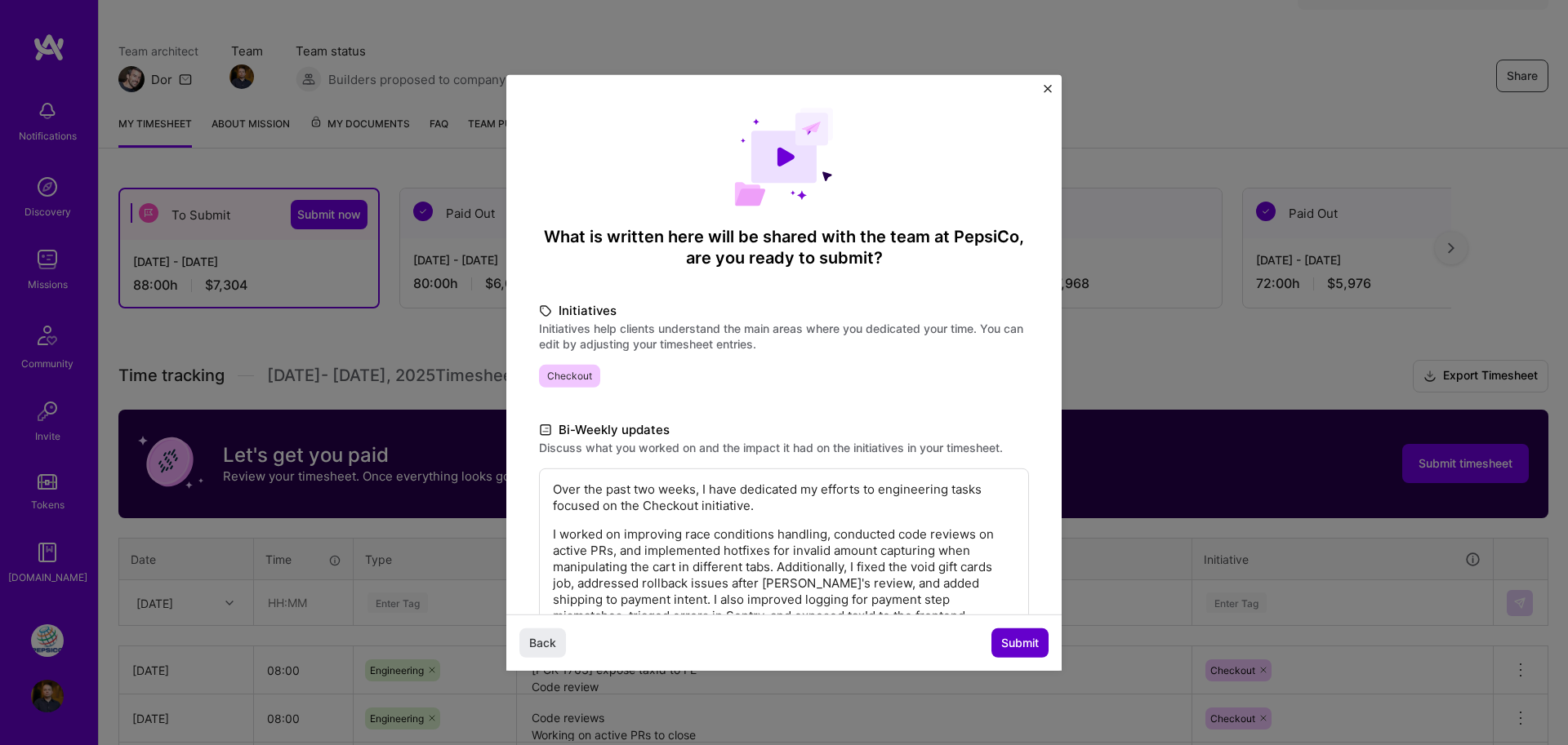
click at [1008, 636] on span "Submit" at bounding box center [1019, 643] width 37 height 16
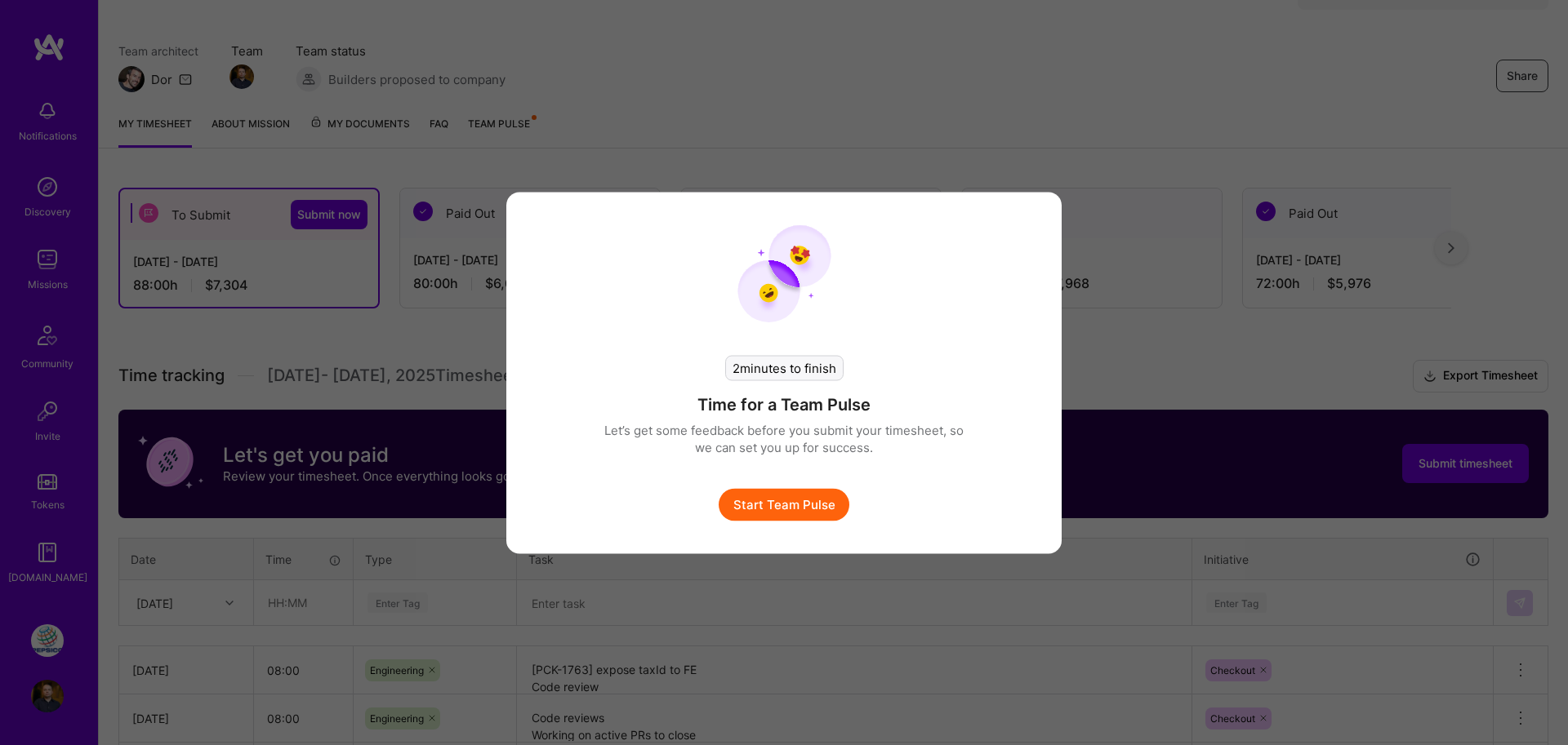
click at [800, 508] on button "Start Team Pulse" at bounding box center [784, 504] width 130 height 33
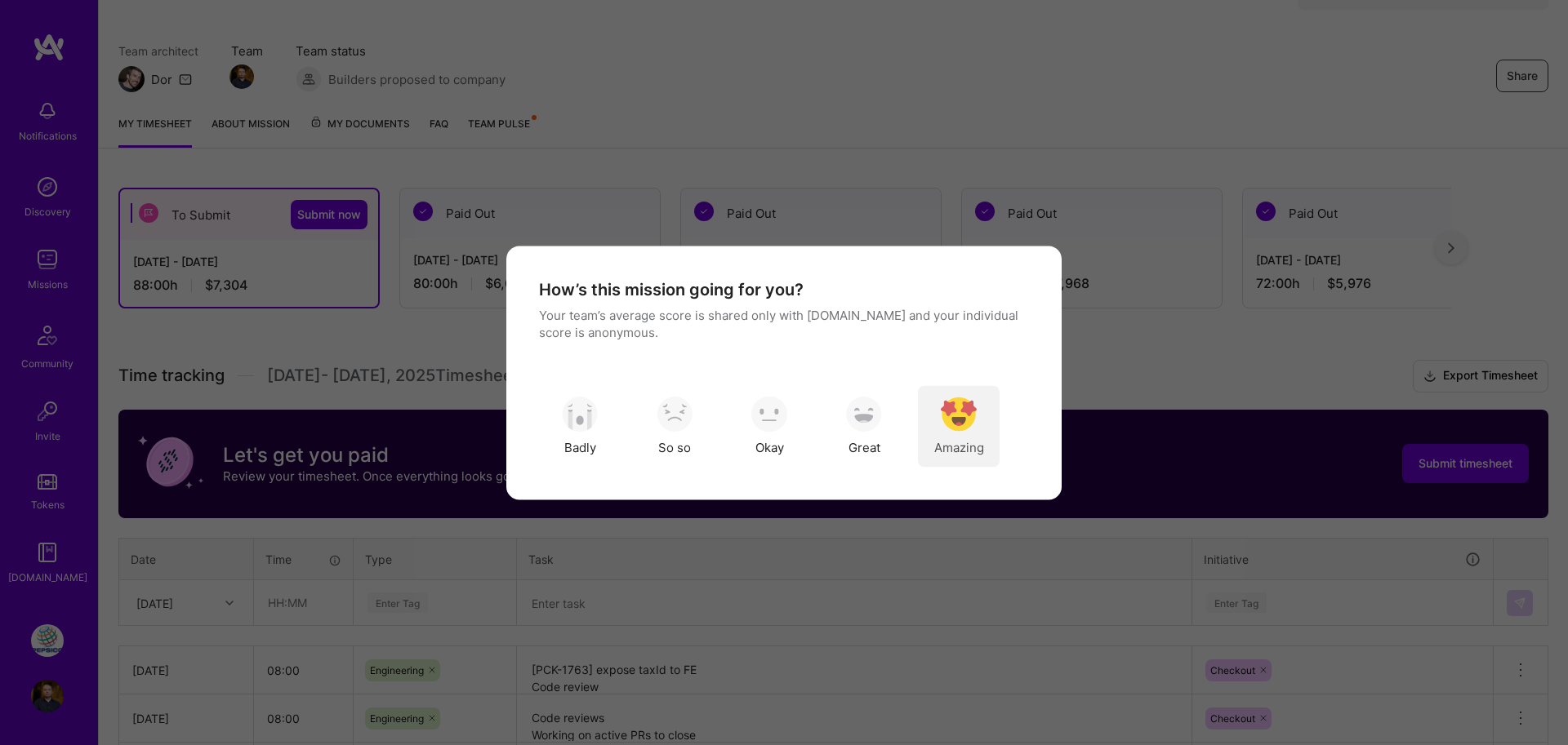
click at [971, 415] on img "modal" at bounding box center [958, 415] width 36 height 36
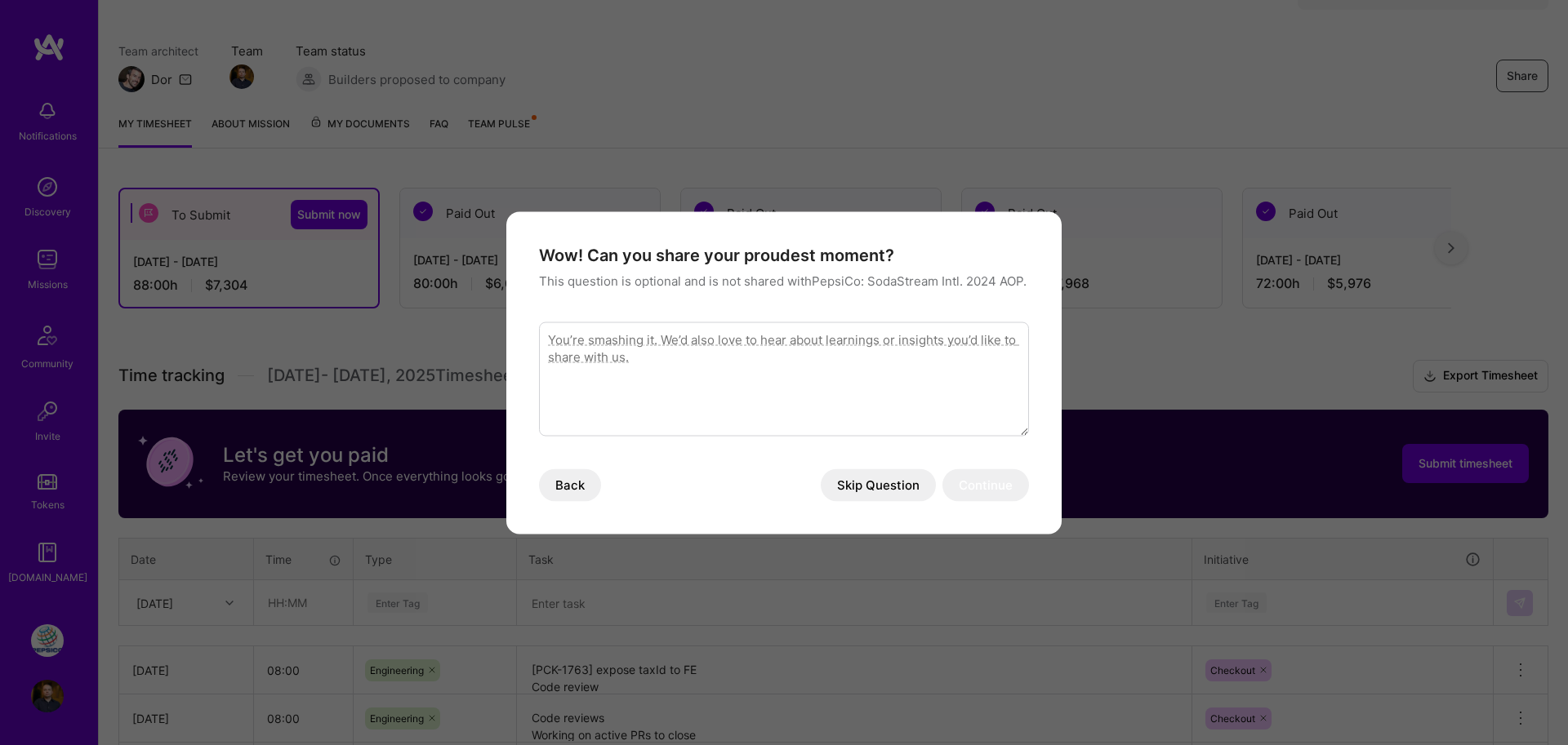
click at [916, 496] on button "Skip Question" at bounding box center [878, 485] width 115 height 33
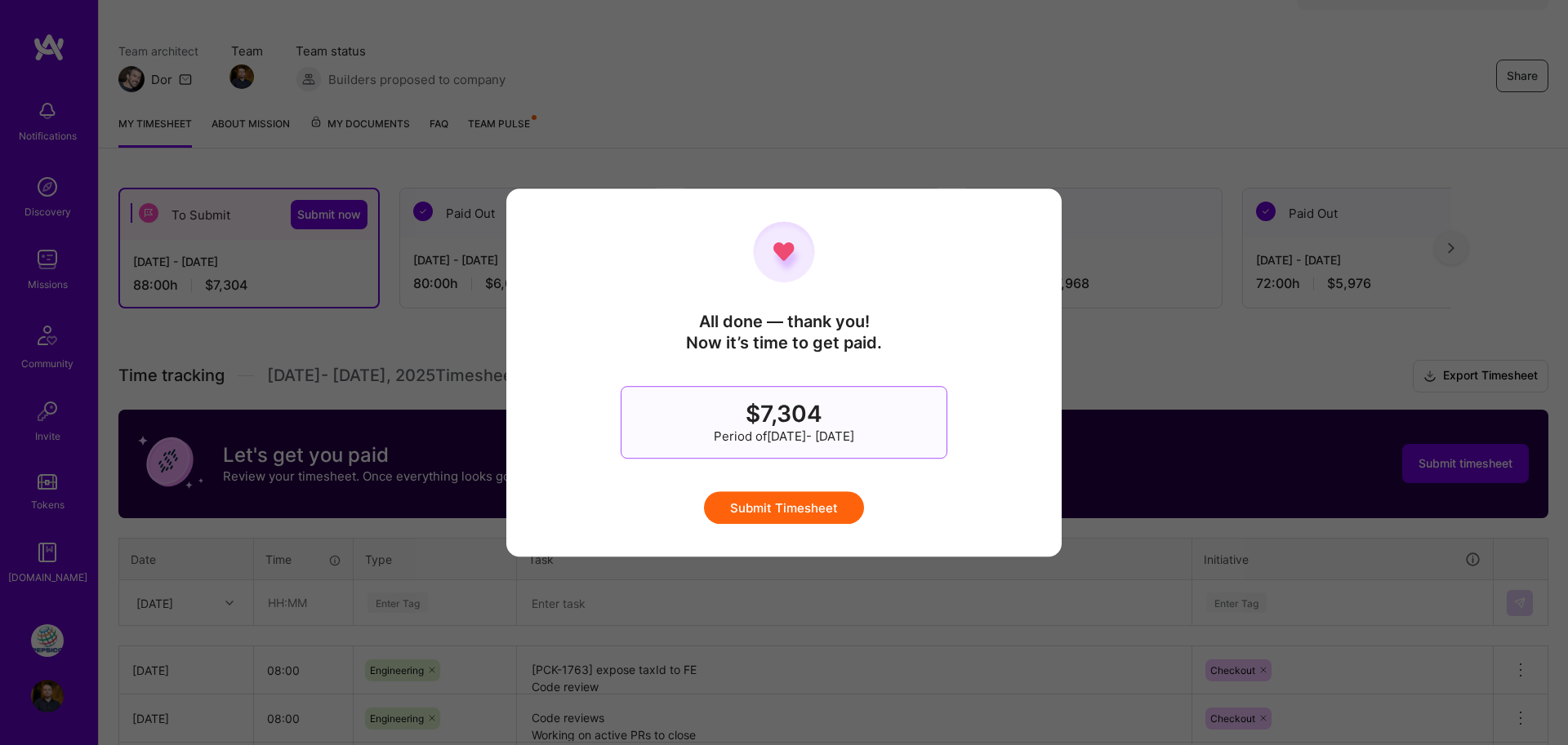
click at [794, 494] on button "Submit Timesheet" at bounding box center [784, 508] width 160 height 33
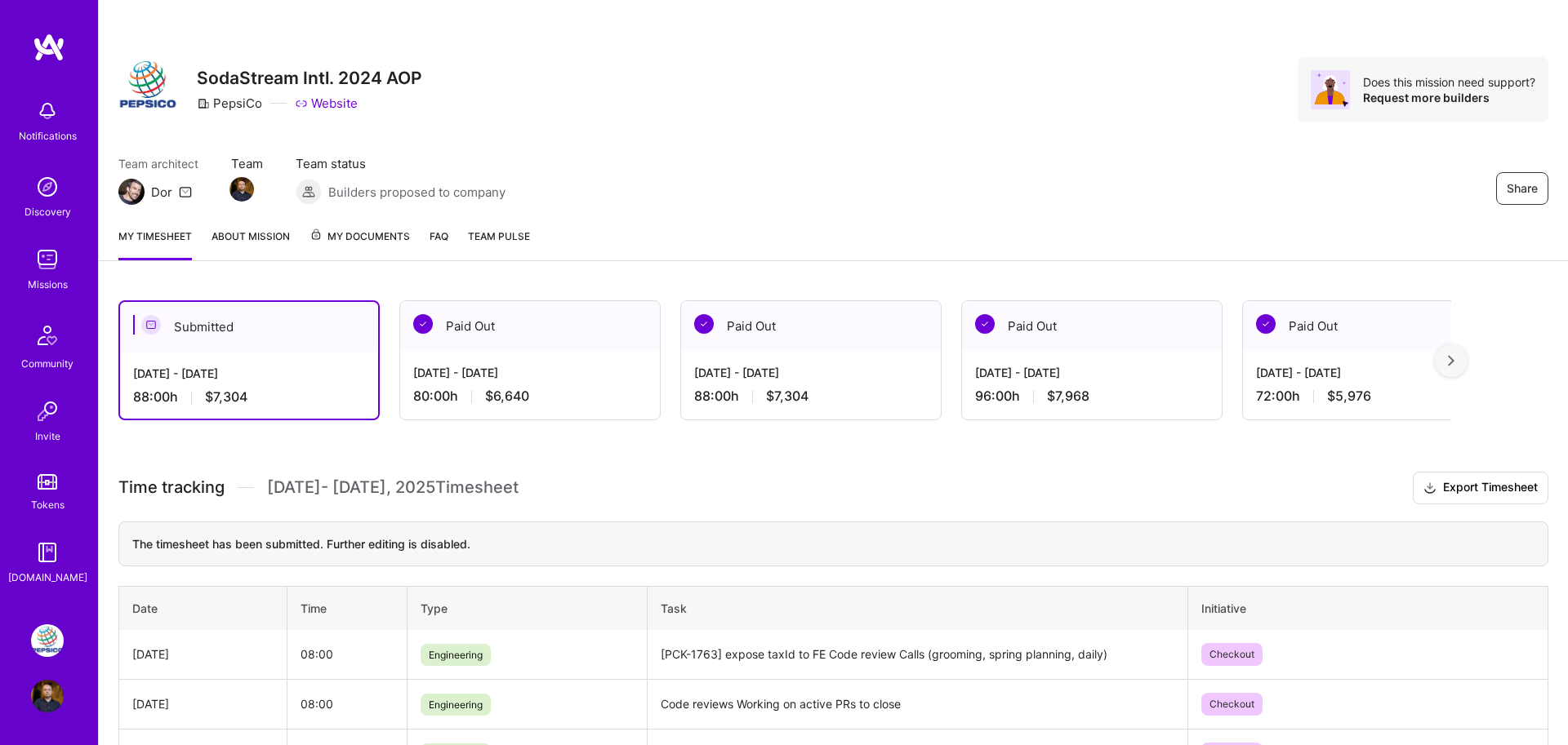
scroll to position [0, 0]
